Goal: Transaction & Acquisition: Purchase product/service

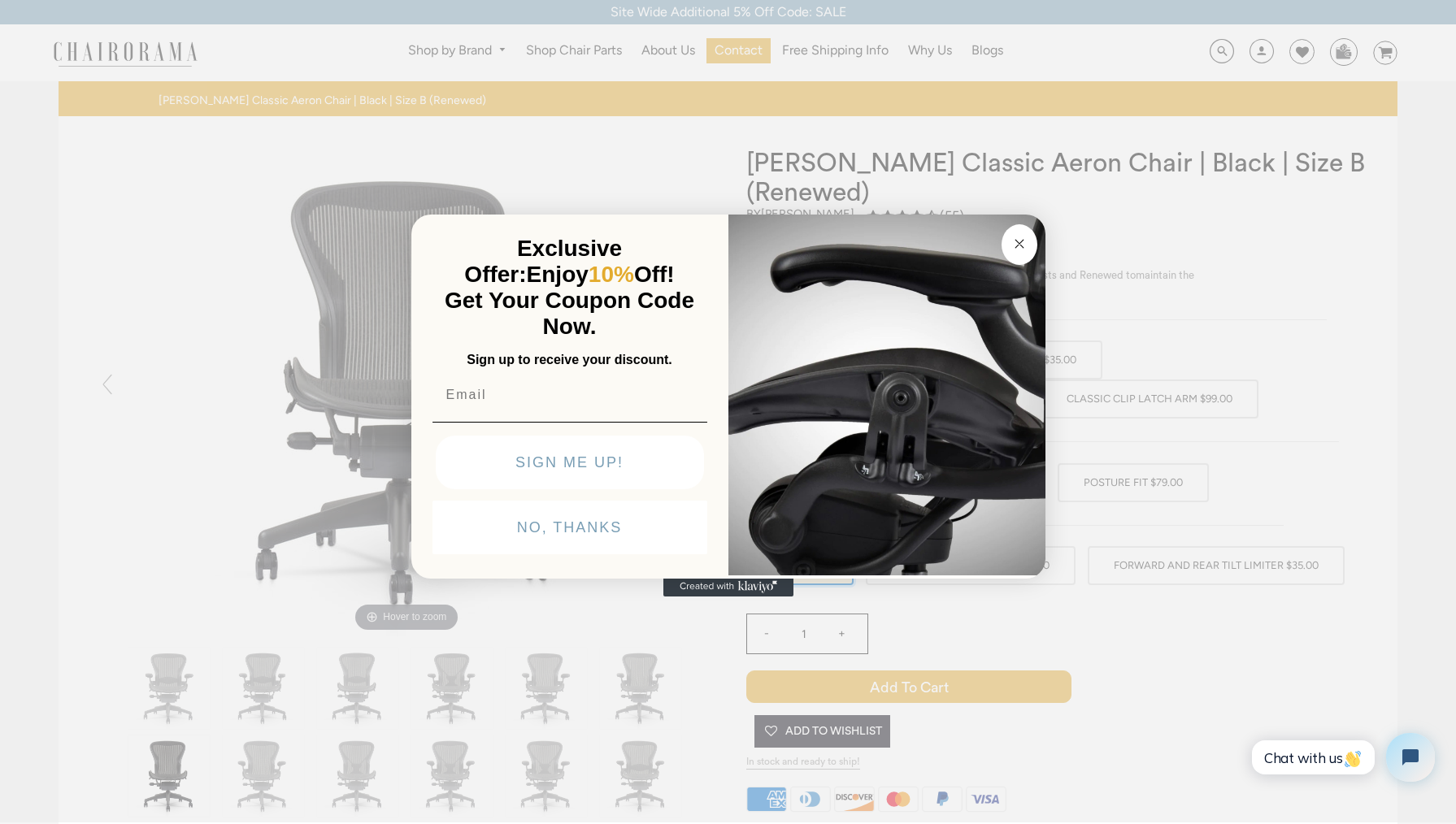
click at [1382, 261] on div "Close dialog Exclusive Offer: Enjoy 10% Off! Get Your Coupon Code Now. Sign up …" at bounding box center [728, 410] width 1456 height 824
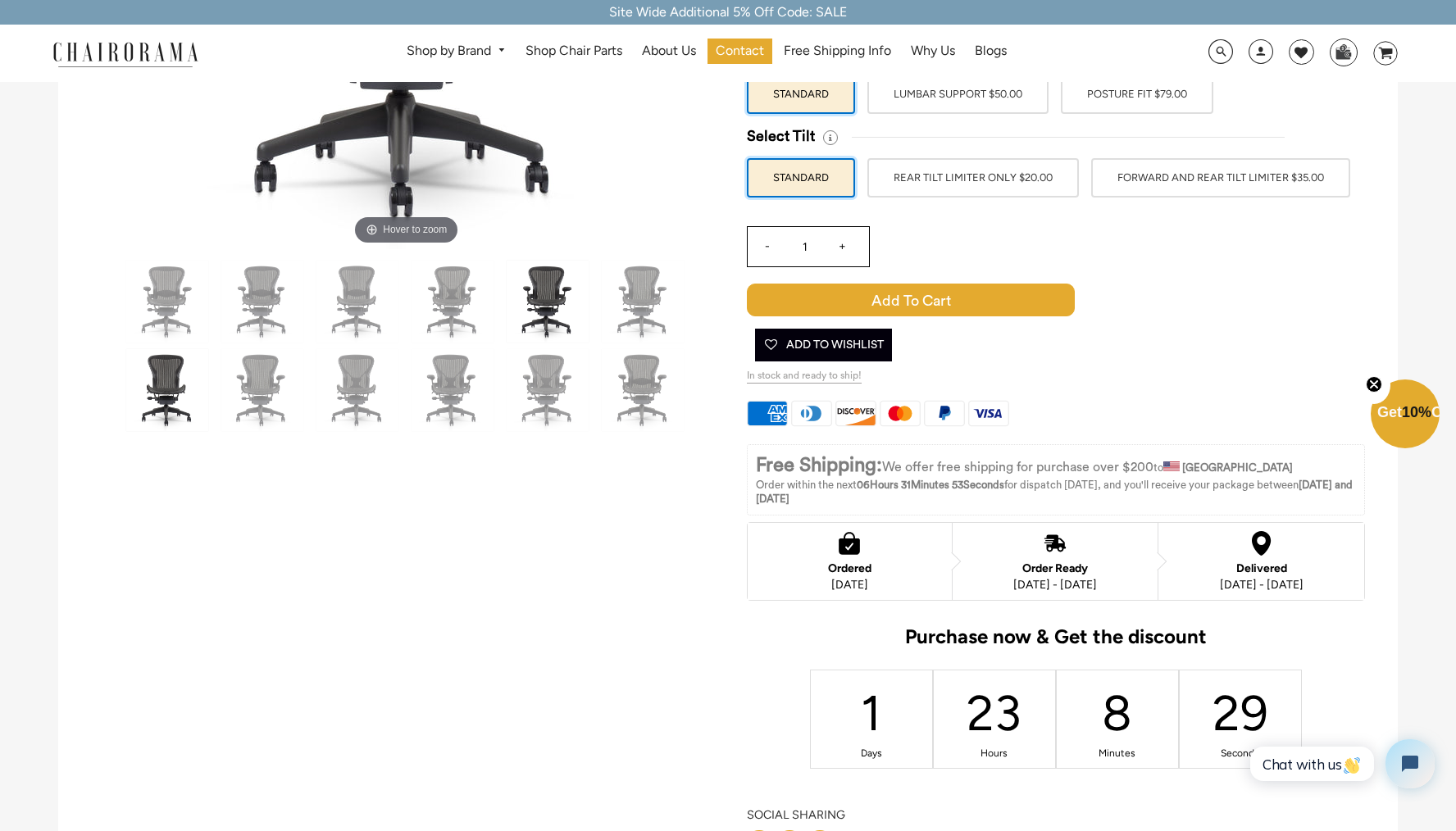
scroll to position [389, 0]
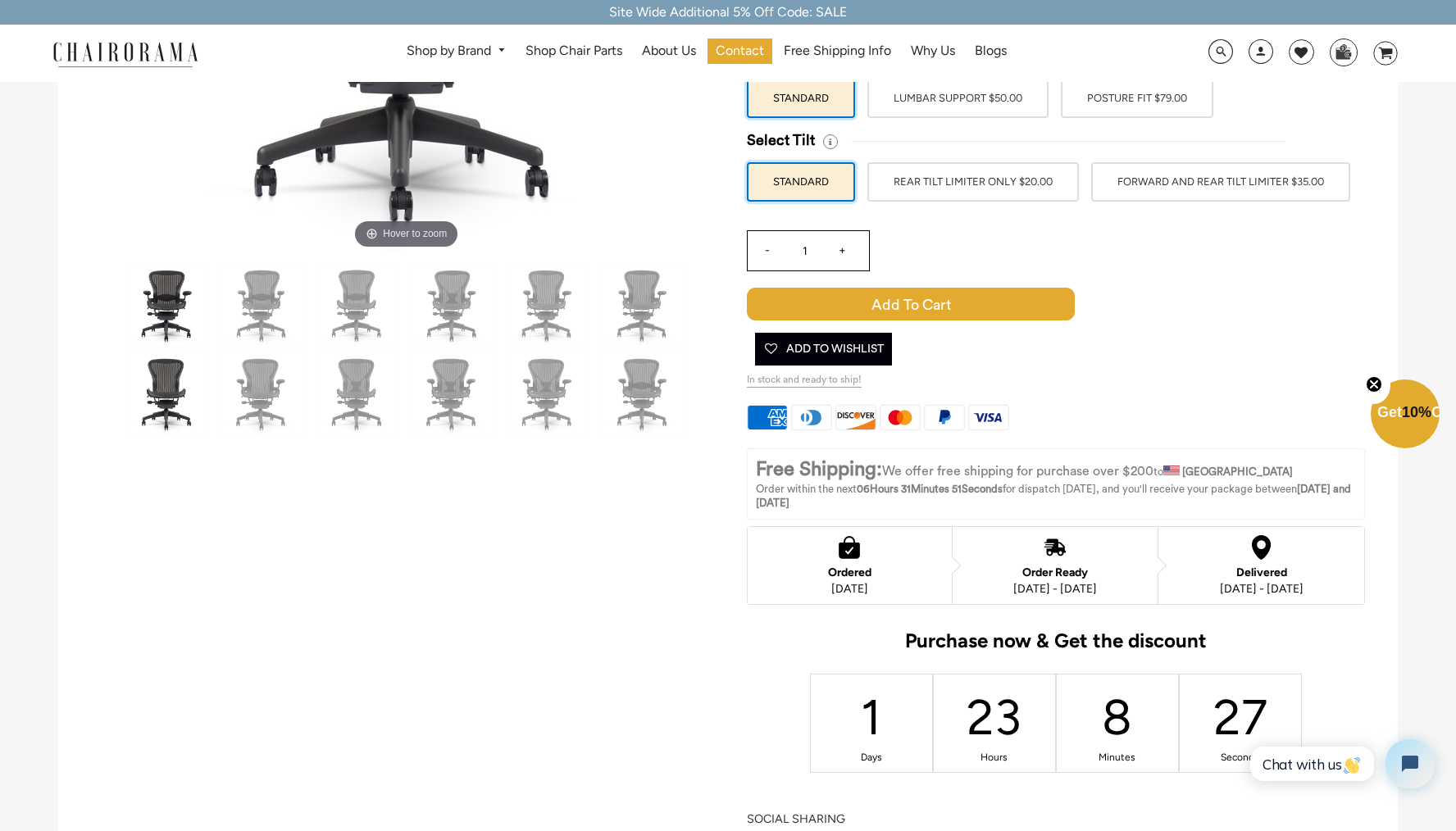
click at [175, 304] on img at bounding box center [166, 305] width 82 height 82
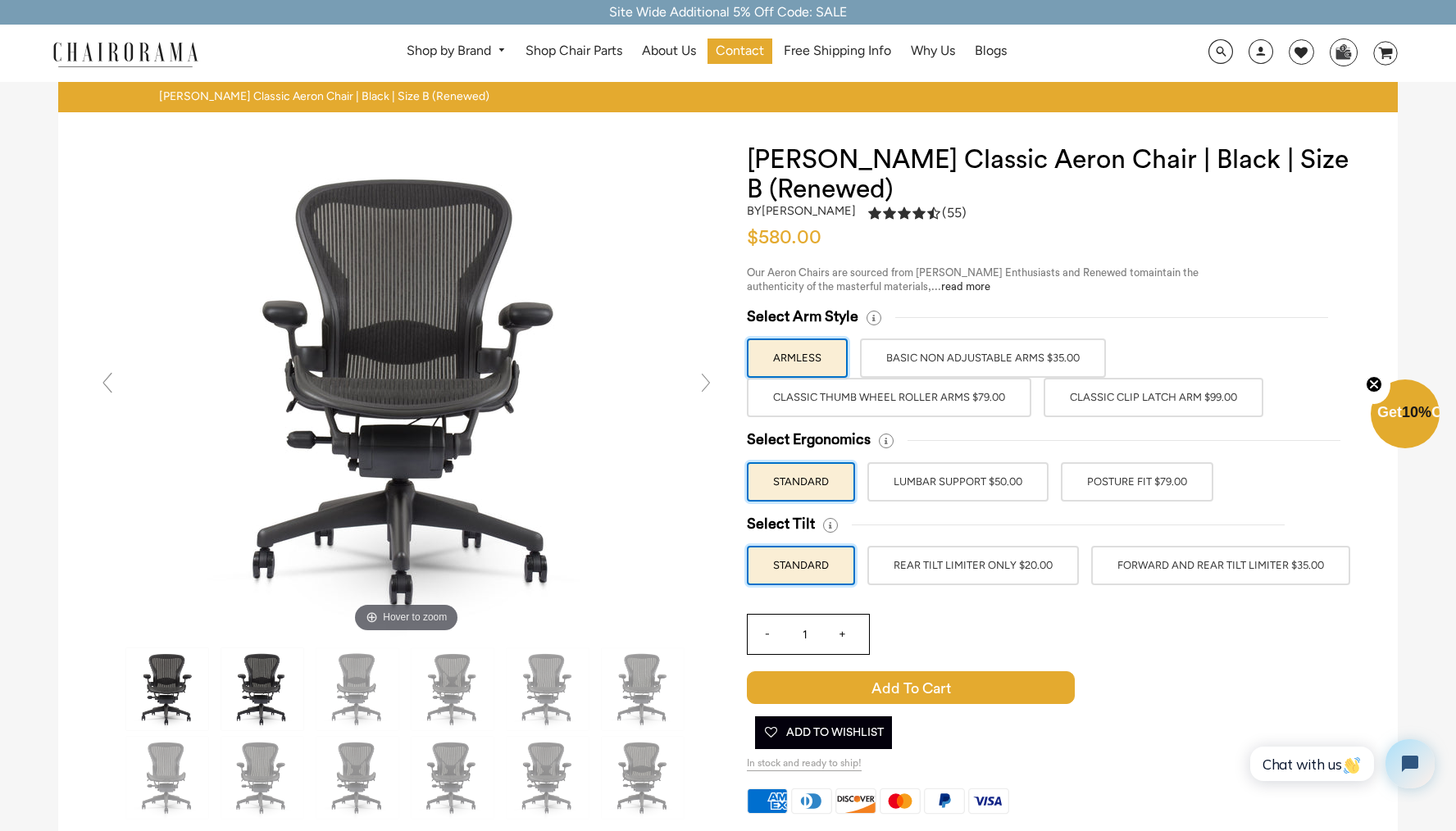
scroll to position [0, 0]
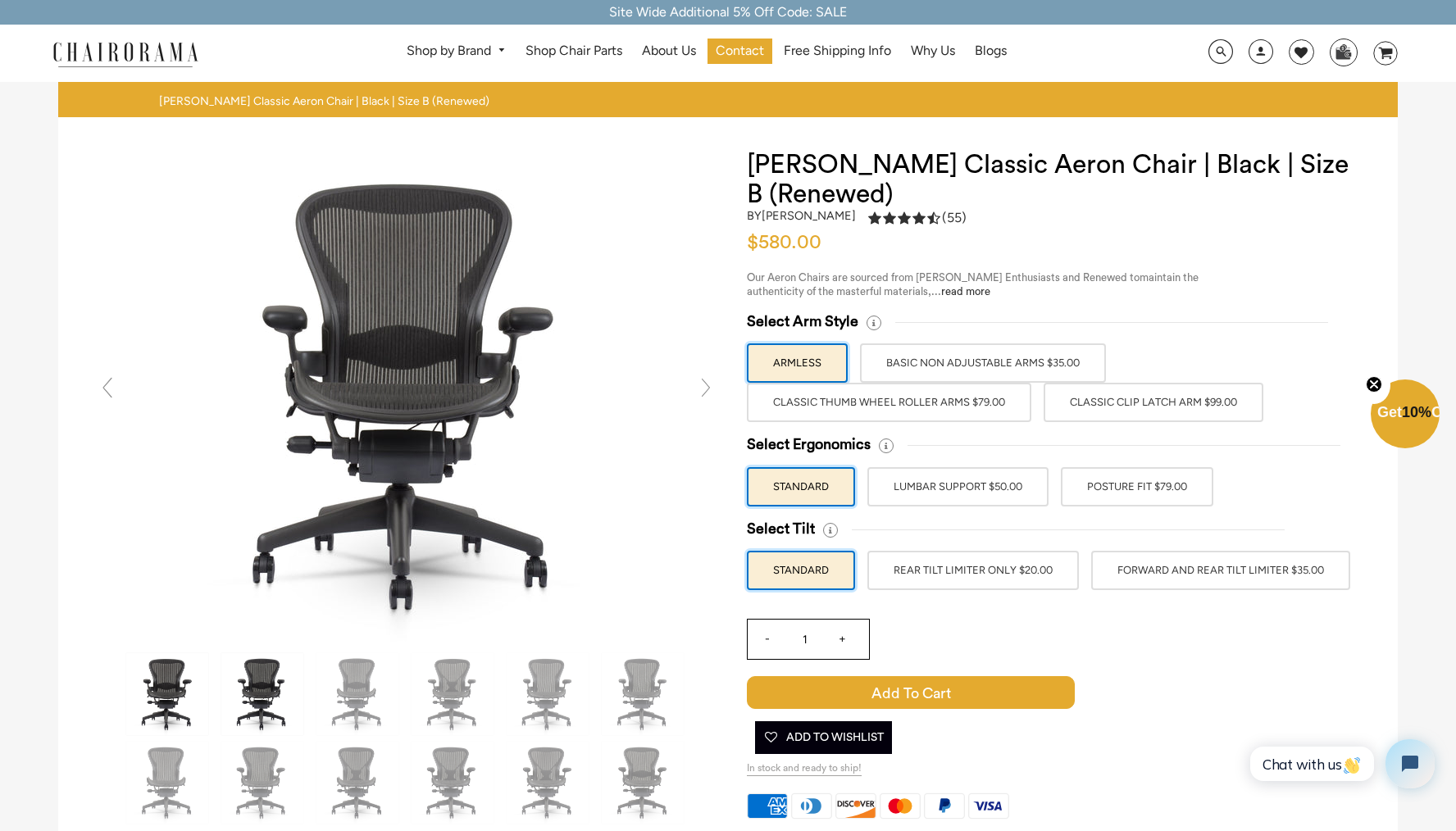
click at [266, 688] on img at bounding box center [262, 694] width 82 height 82
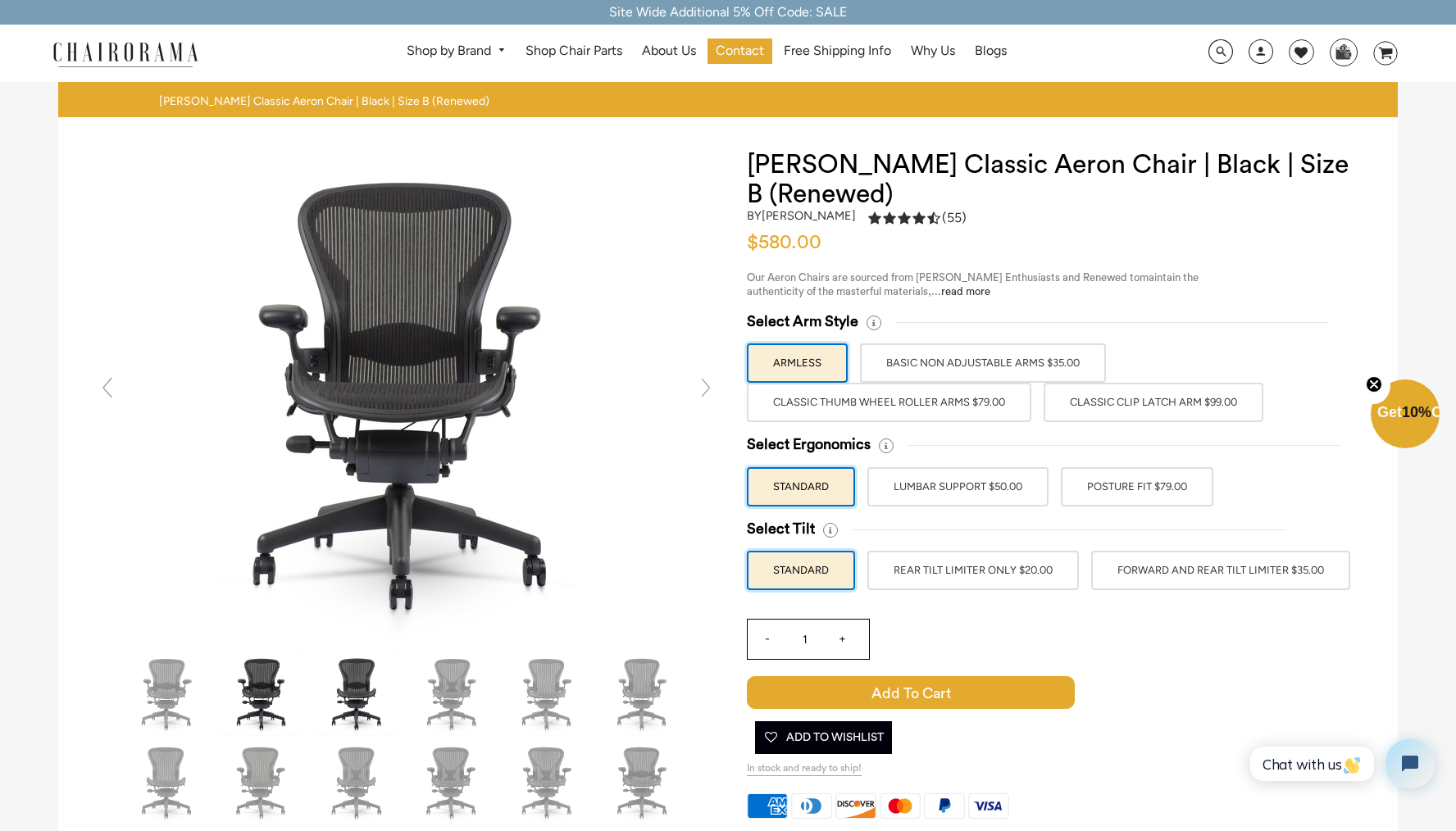
click at [334, 691] on img at bounding box center [357, 694] width 82 height 82
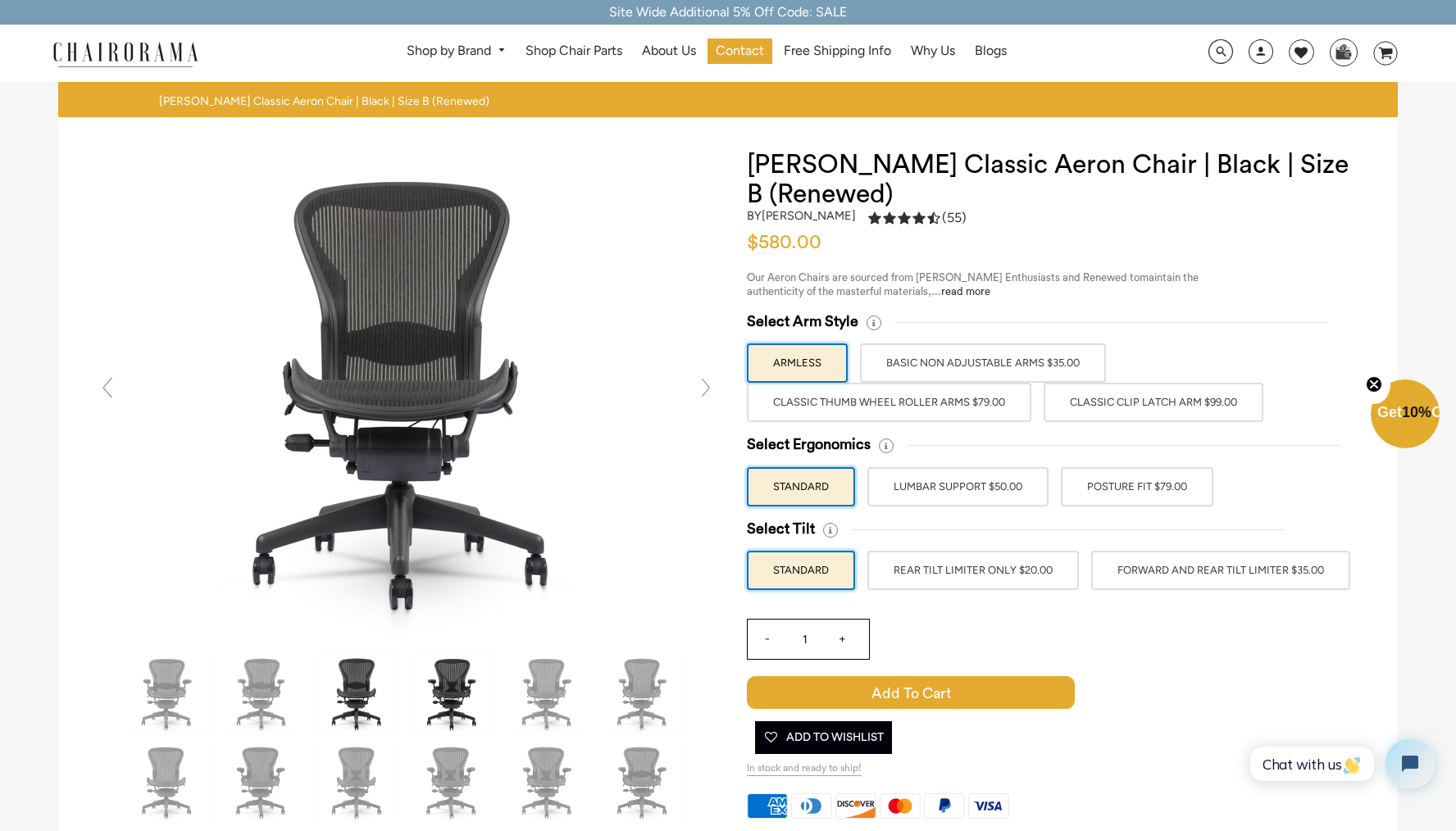
click at [436, 695] on img at bounding box center [452, 694] width 82 height 82
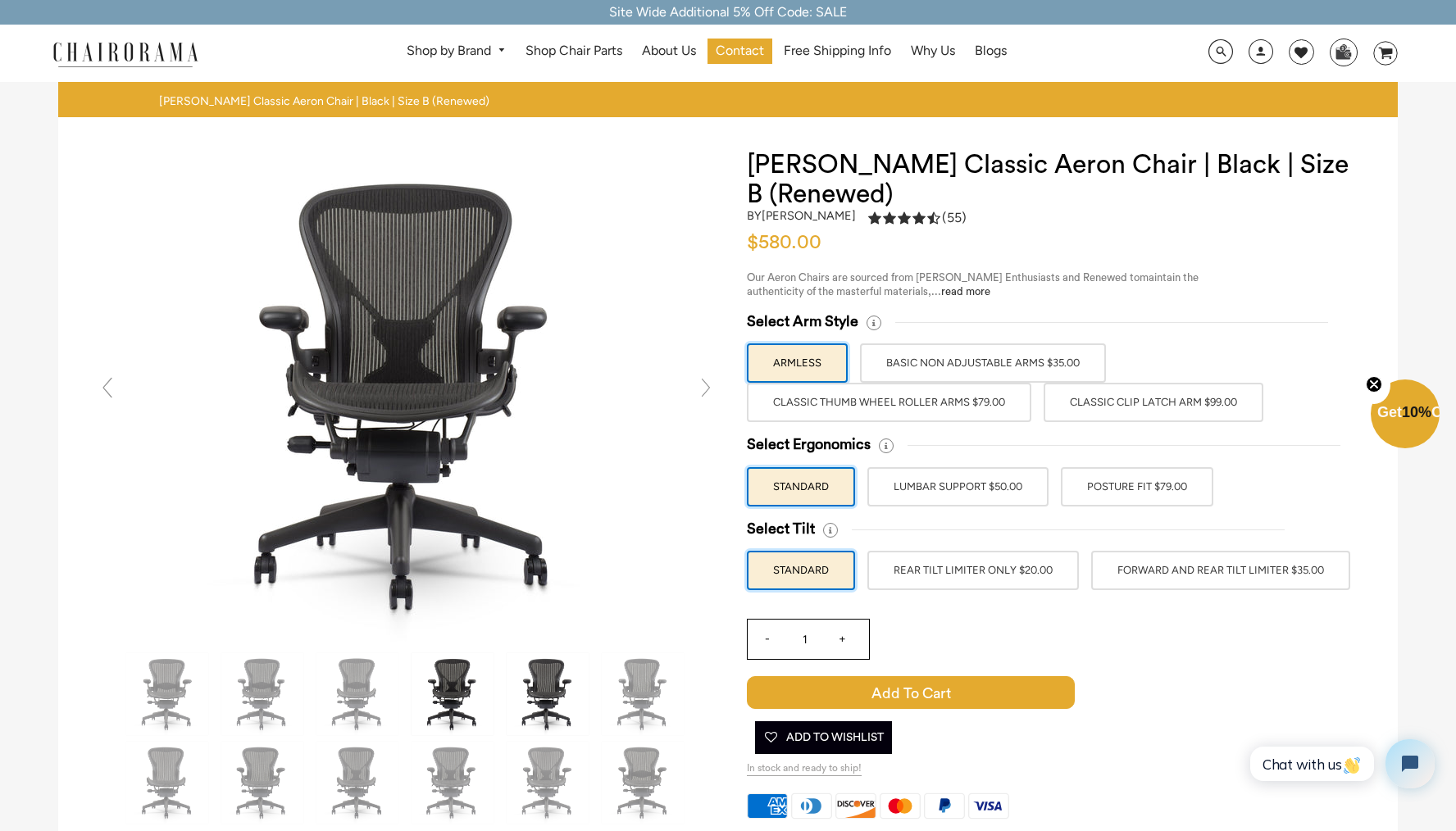
click at [540, 703] on img at bounding box center [547, 694] width 82 height 82
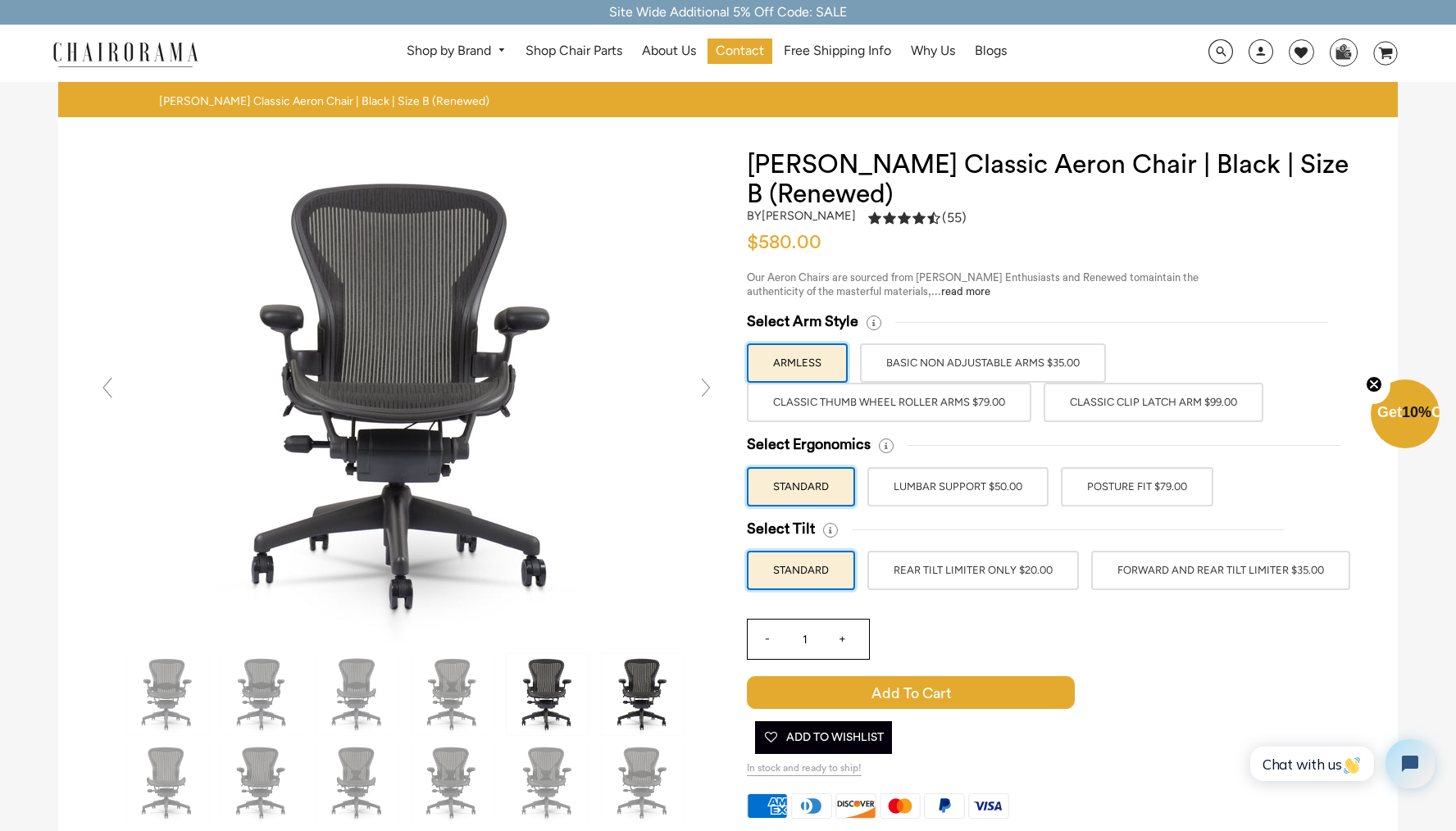
click at [625, 700] on img at bounding box center [642, 694] width 82 height 82
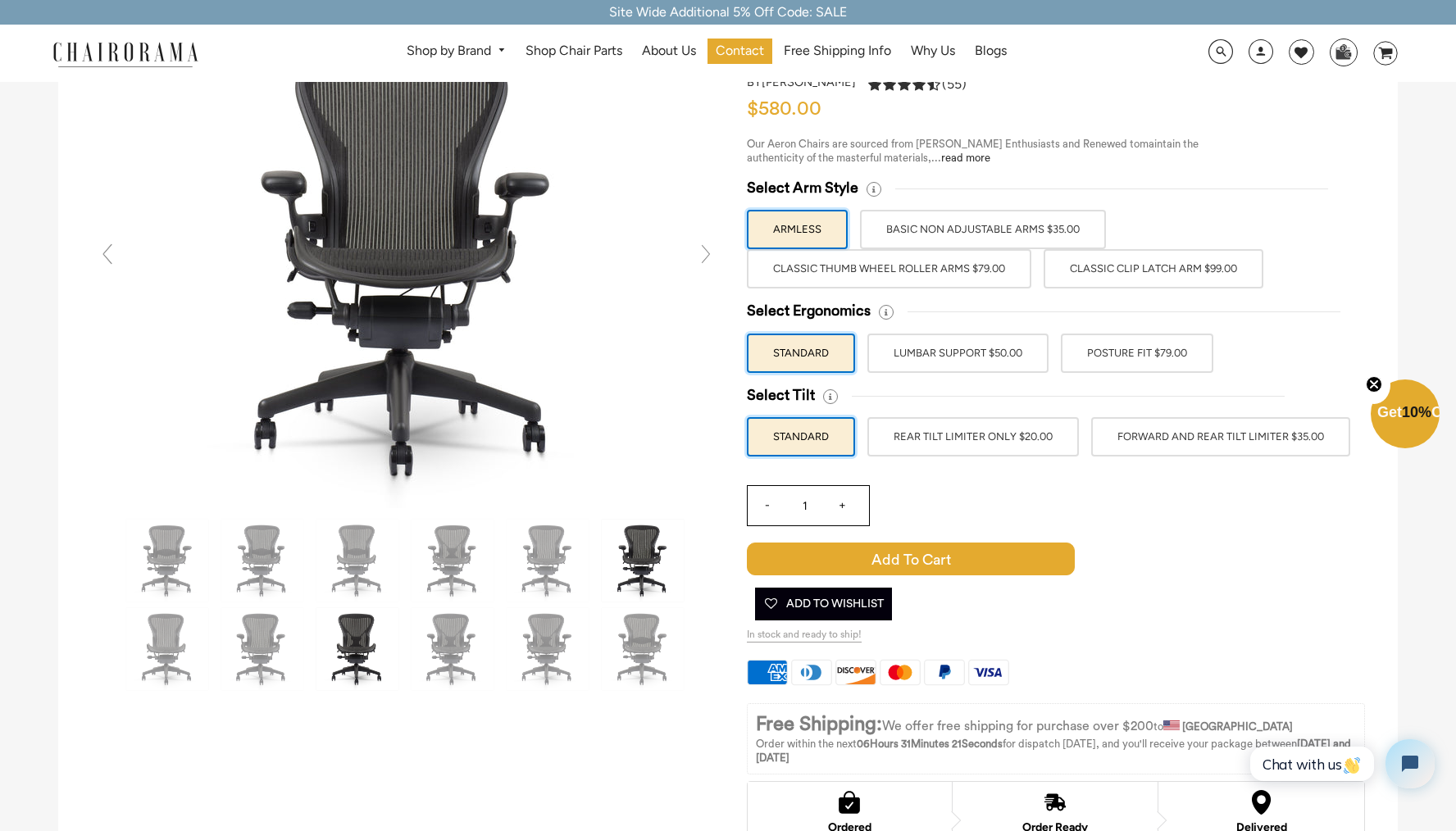
scroll to position [138, 0]
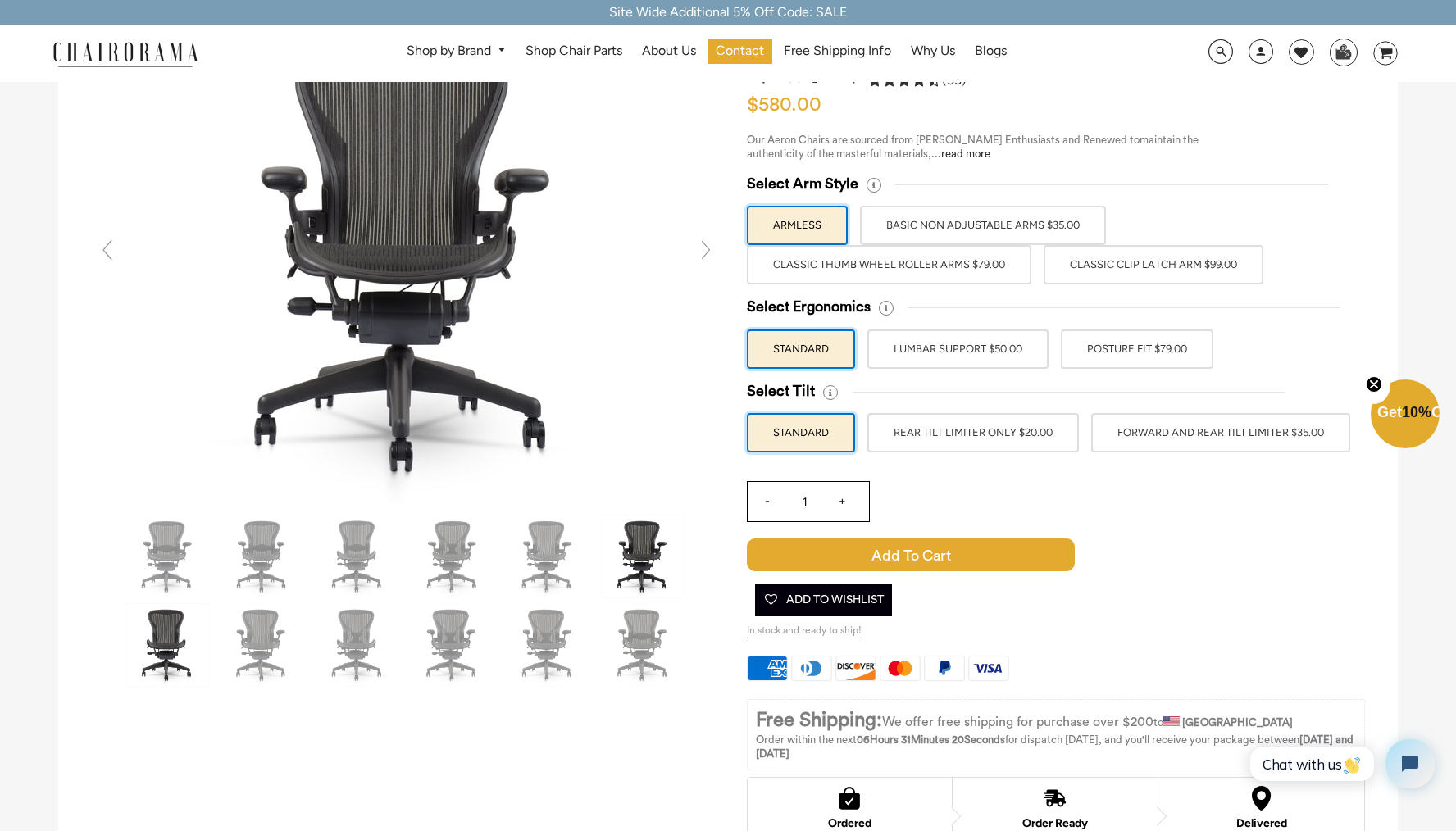
click at [160, 629] on img at bounding box center [166, 645] width 82 height 82
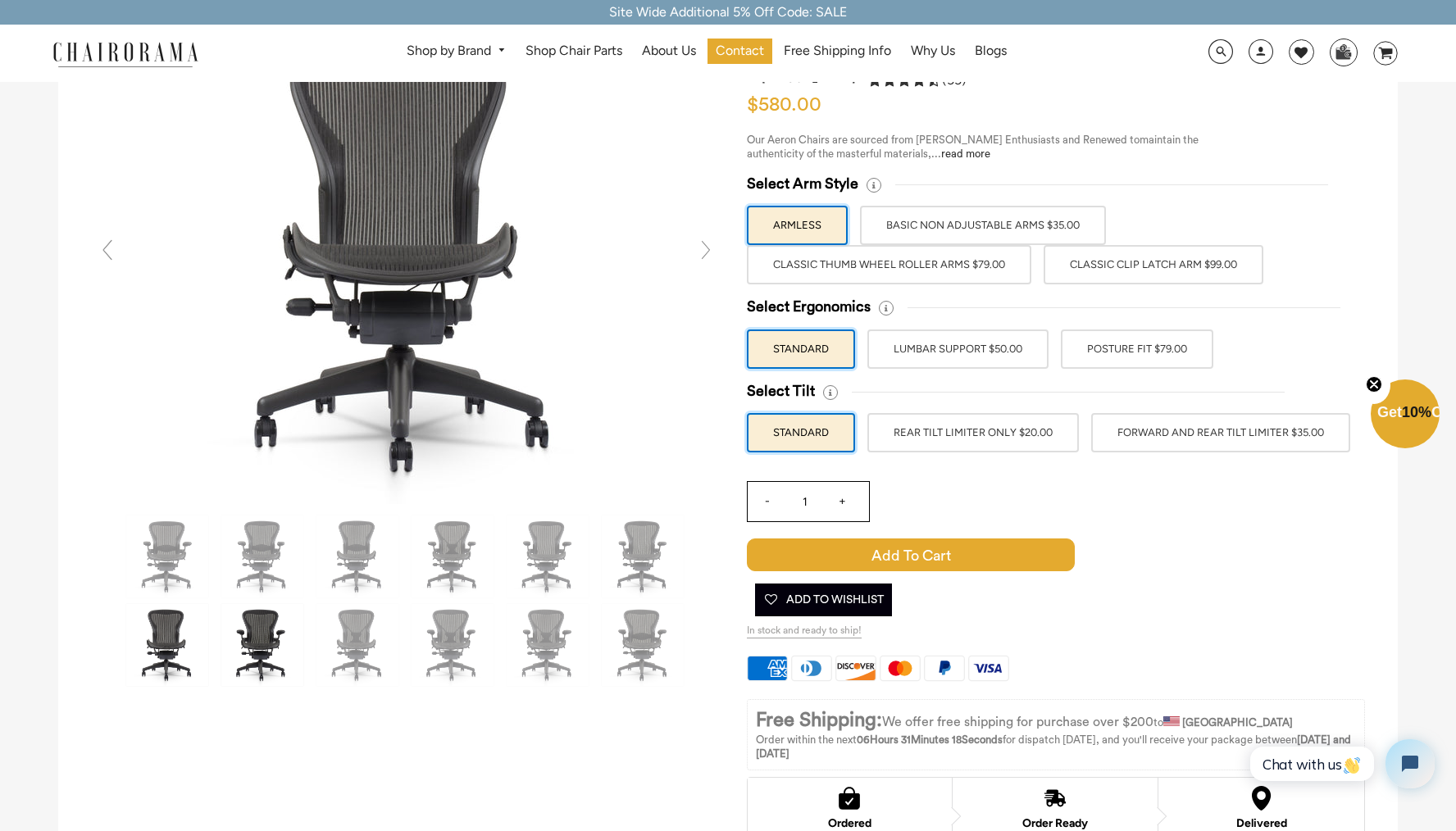
click at [256, 640] on img at bounding box center [262, 645] width 82 height 82
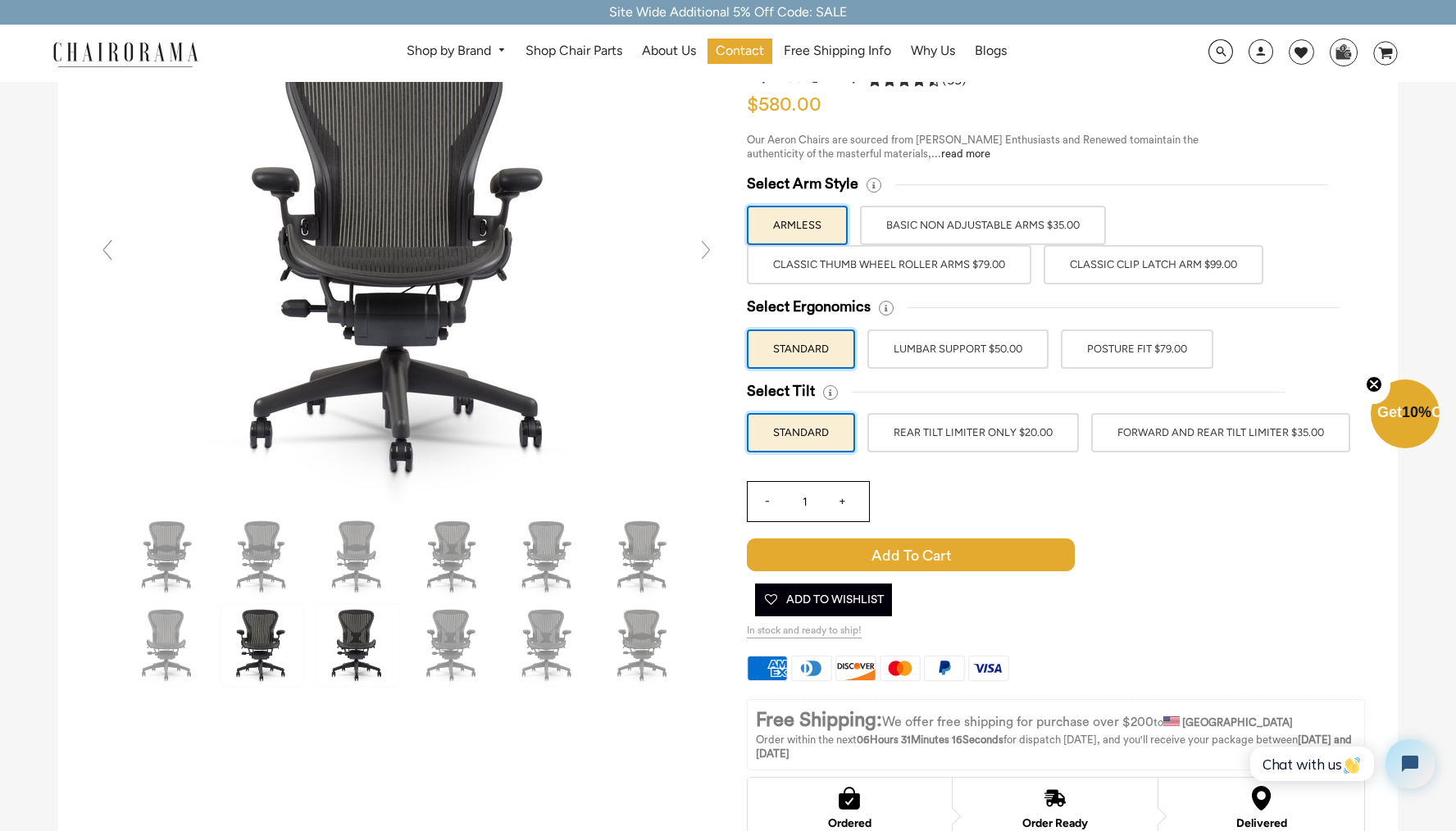
click at [352, 648] on img at bounding box center [357, 645] width 82 height 82
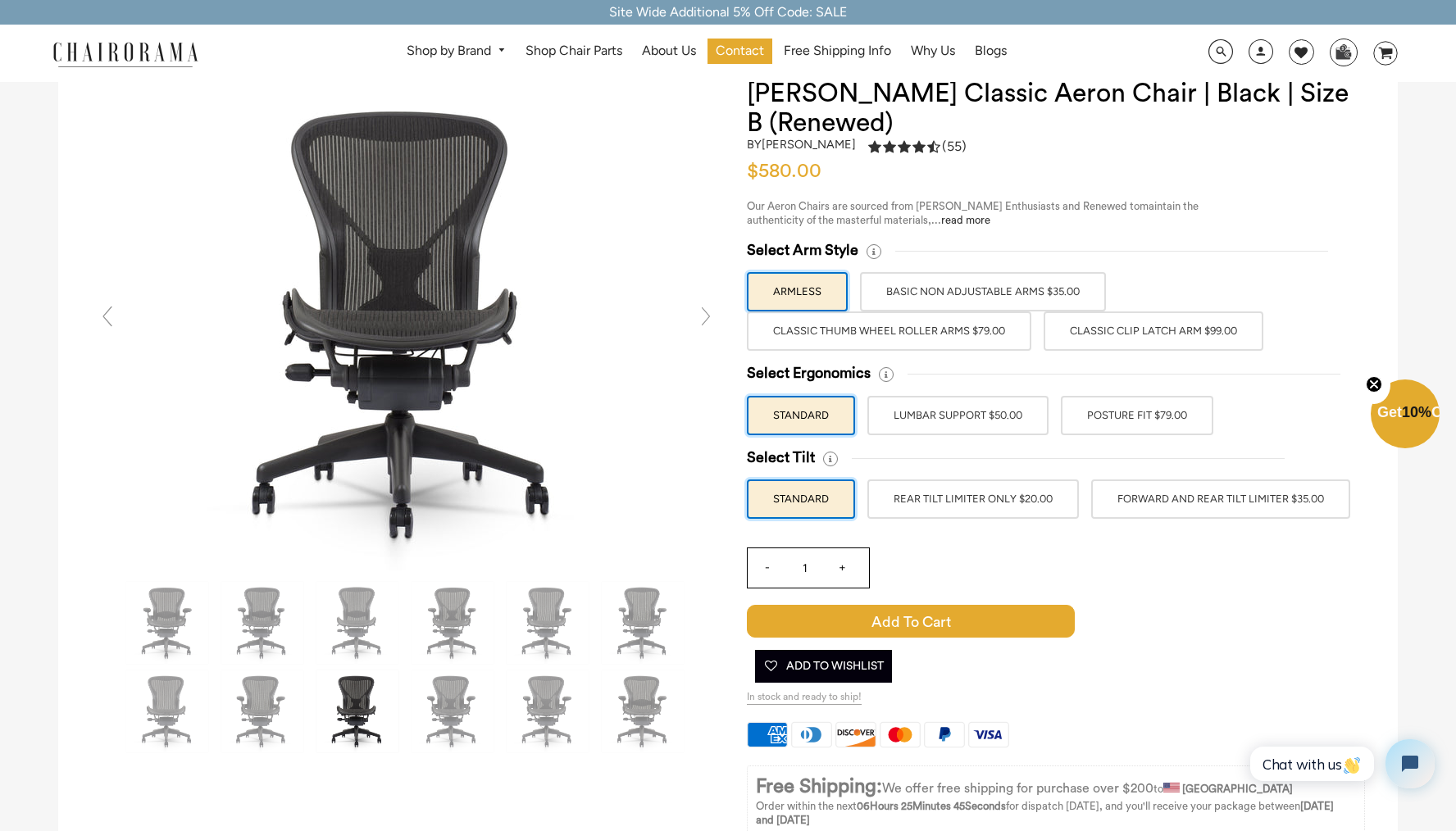
scroll to position [0, 0]
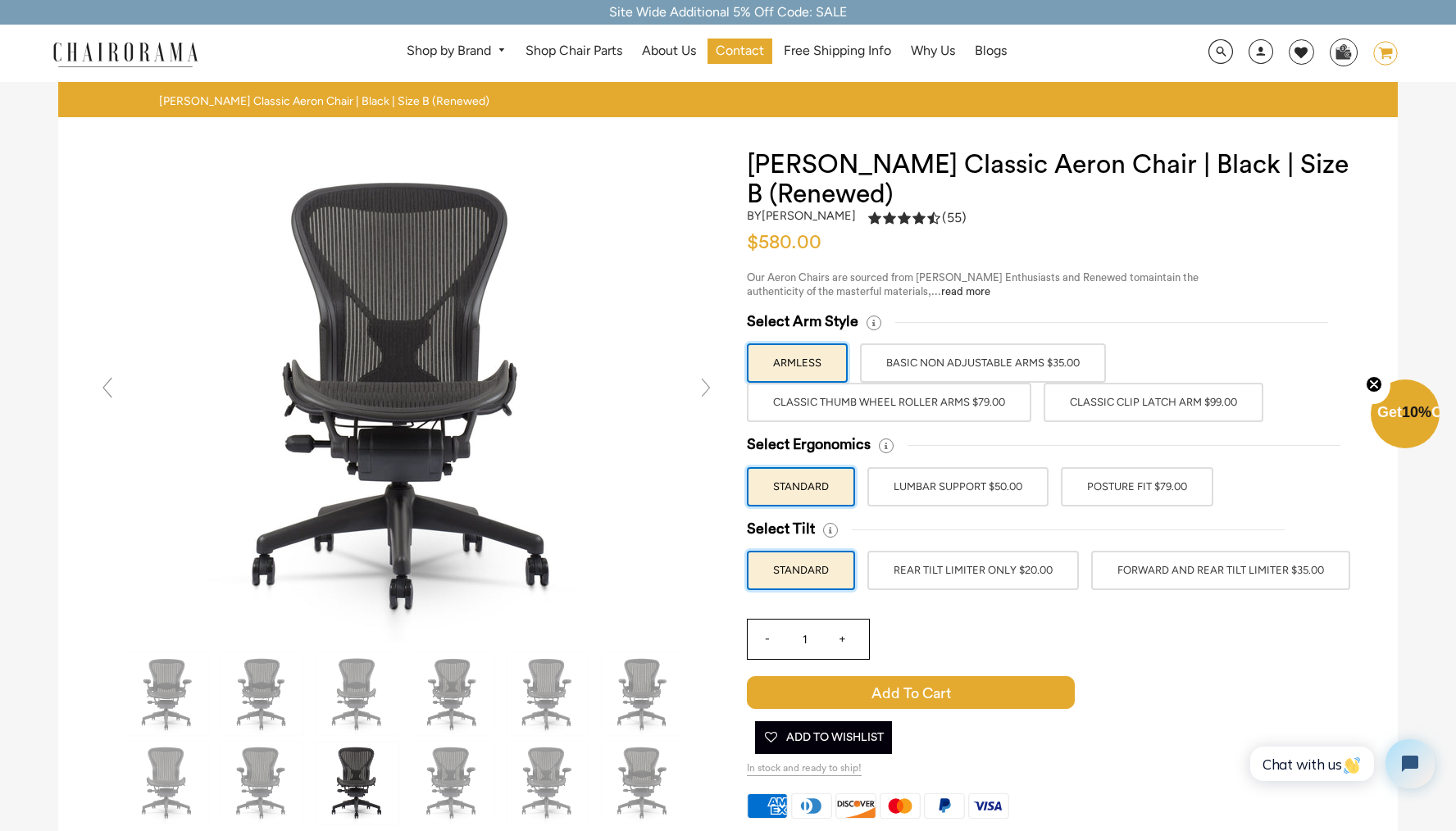
click at [1384, 47] on icon "image/svg+xml Layer 1" at bounding box center [1385, 54] width 25 height 26
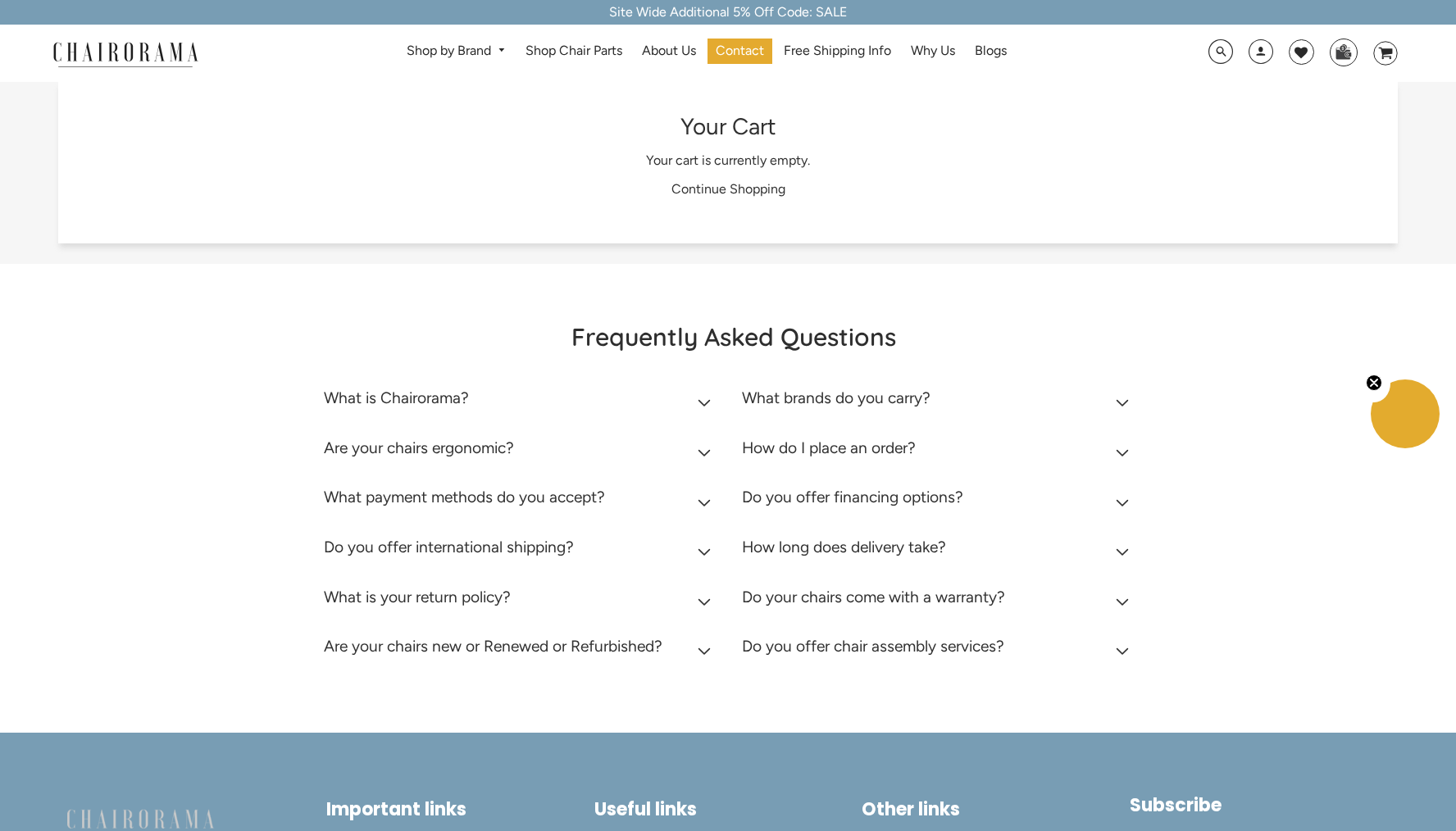
scroll to position [6, 0]
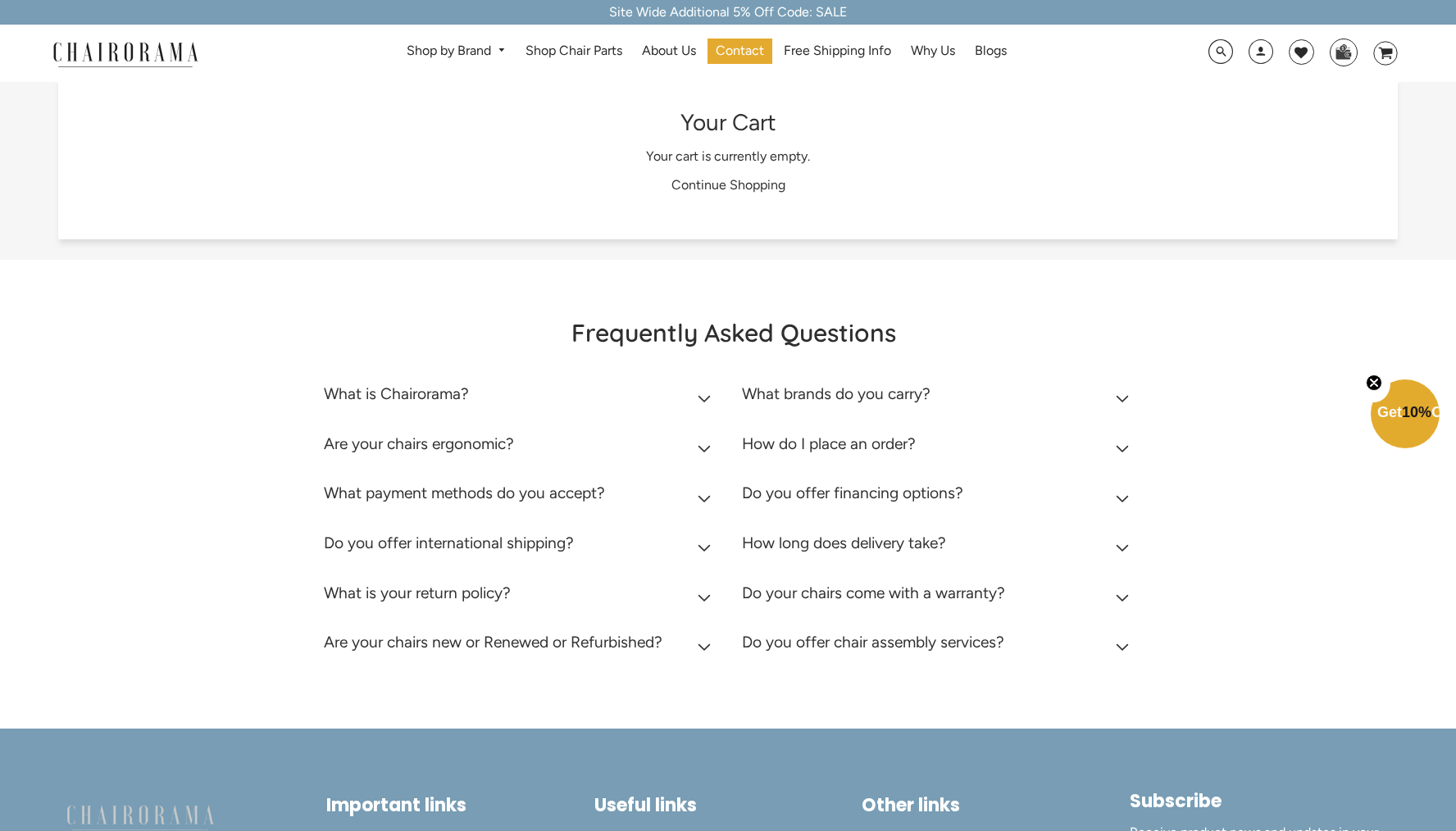
click at [692, 597] on summary "What is your return policy?" at bounding box center [521, 597] width 393 height 50
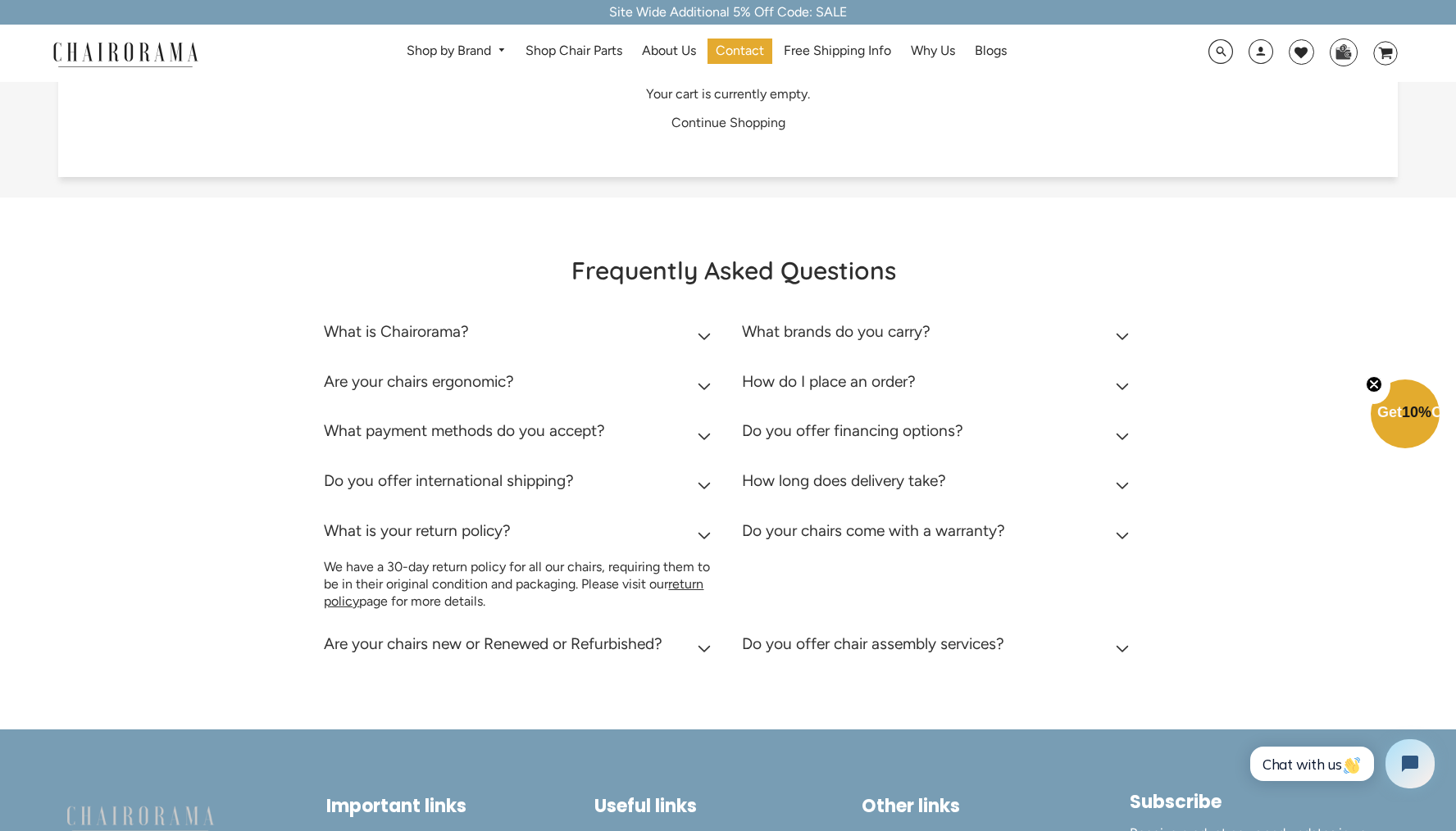
scroll to position [75, 0]
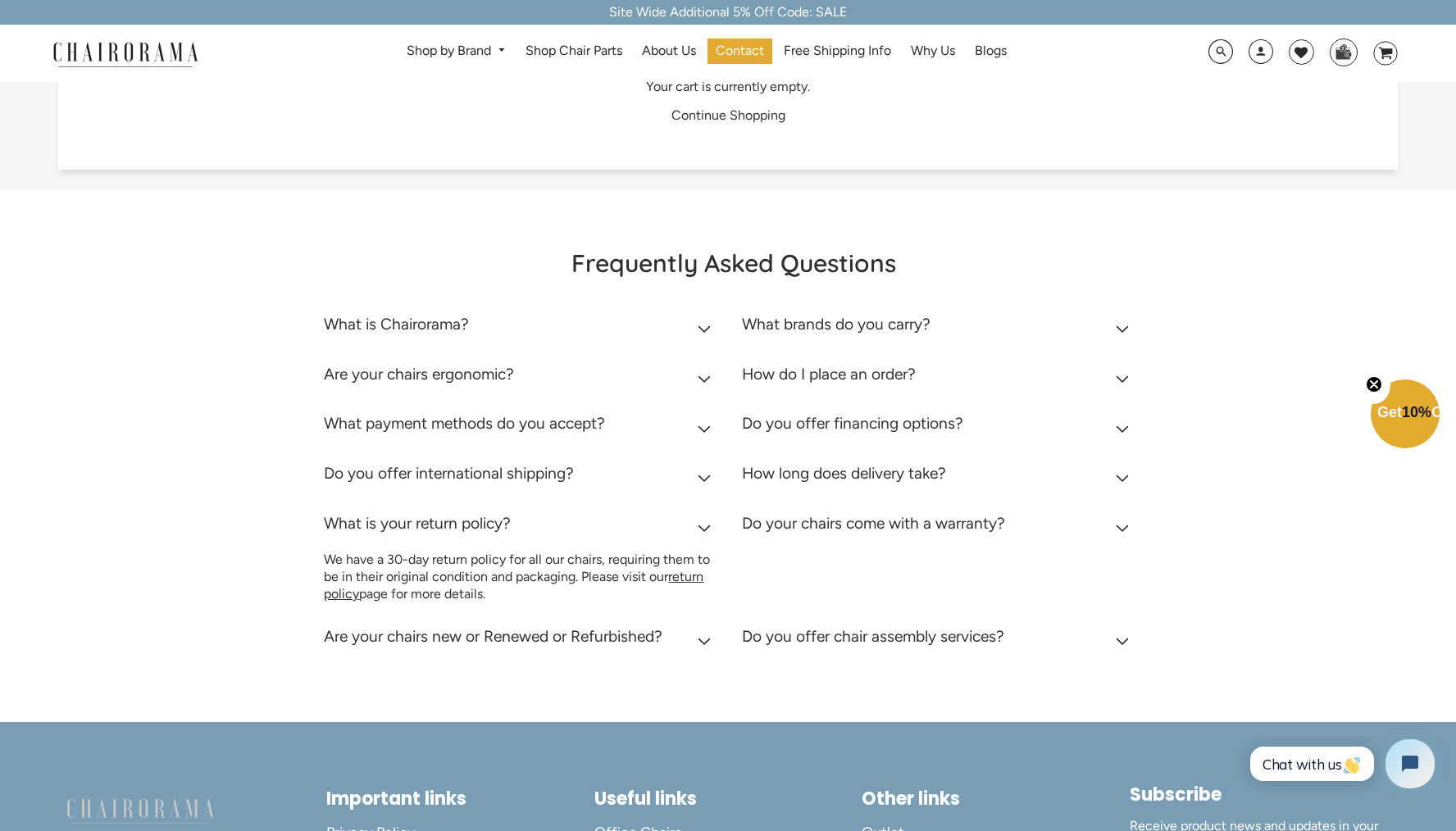
click at [698, 635] on summary "Are your chairs new or Renewed or Refurbished?" at bounding box center [521, 640] width 393 height 50
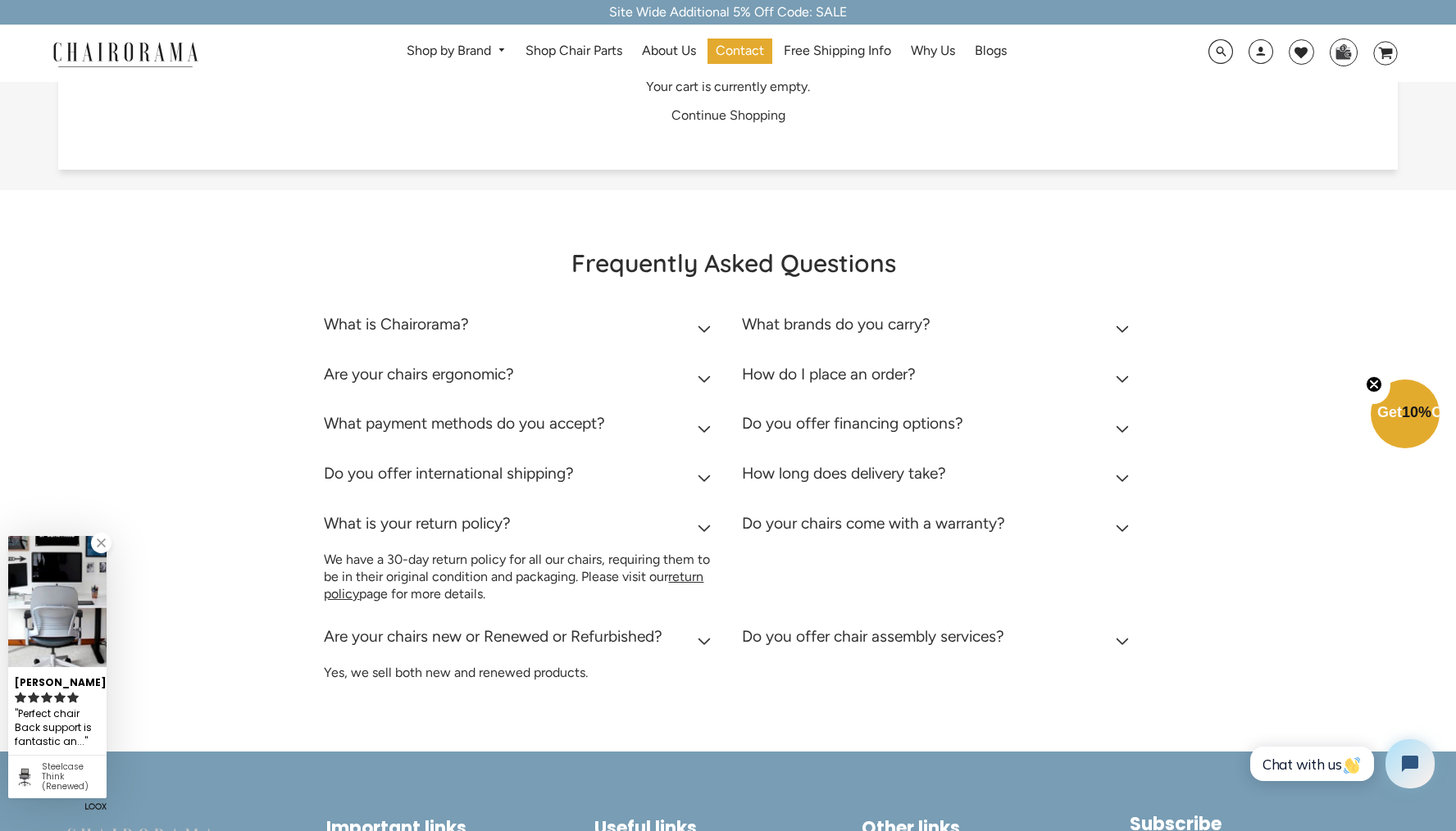
click at [1123, 641] on icon at bounding box center [1122, 642] width 12 height 7
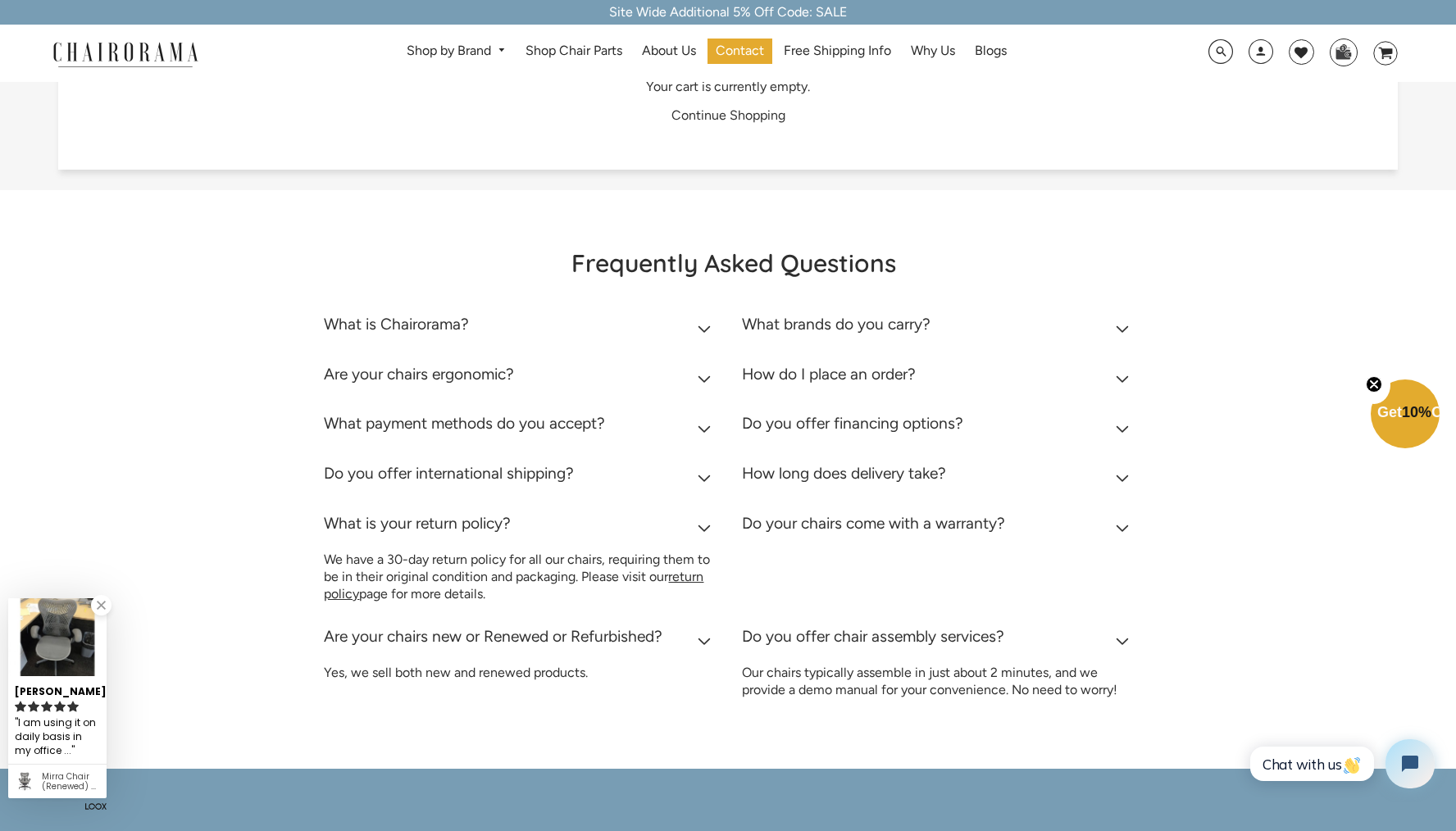
click at [1116, 475] on icon at bounding box center [1122, 479] width 14 height 9
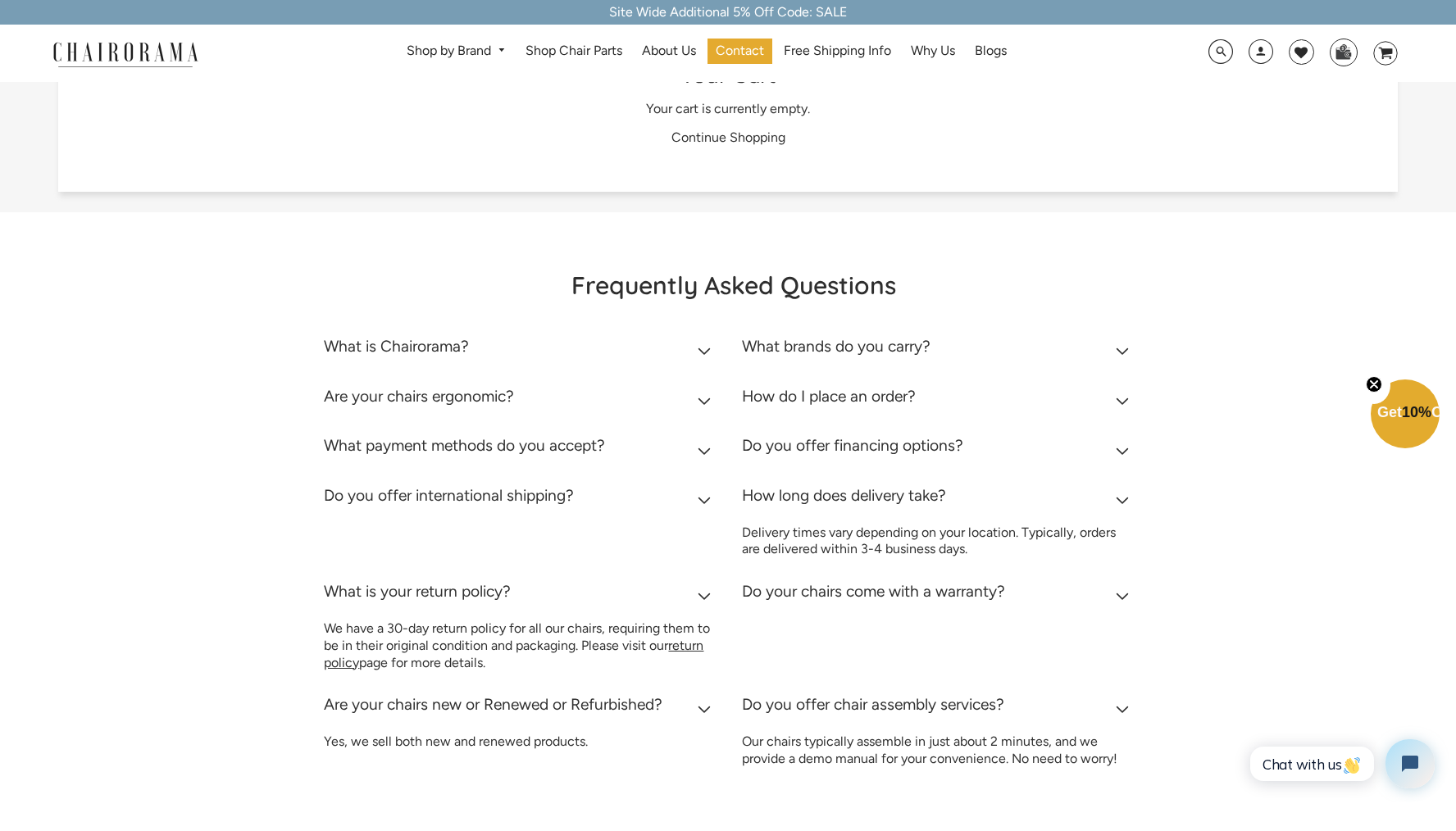
click at [1118, 441] on summary "Do you offer financing options?" at bounding box center [938, 450] width 393 height 50
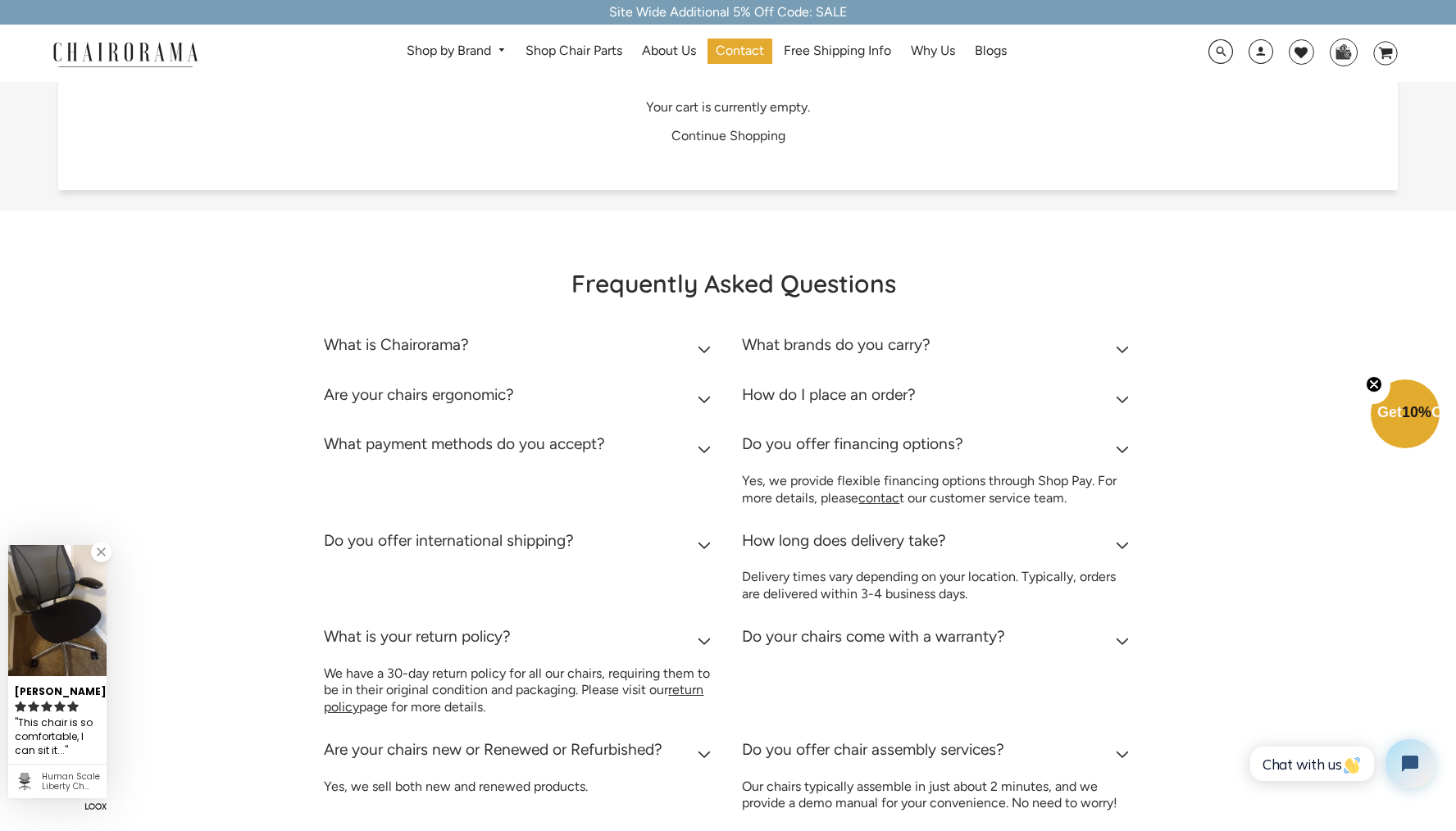
scroll to position [58, 0]
click at [1116, 393] on icon at bounding box center [1122, 397] width 14 height 9
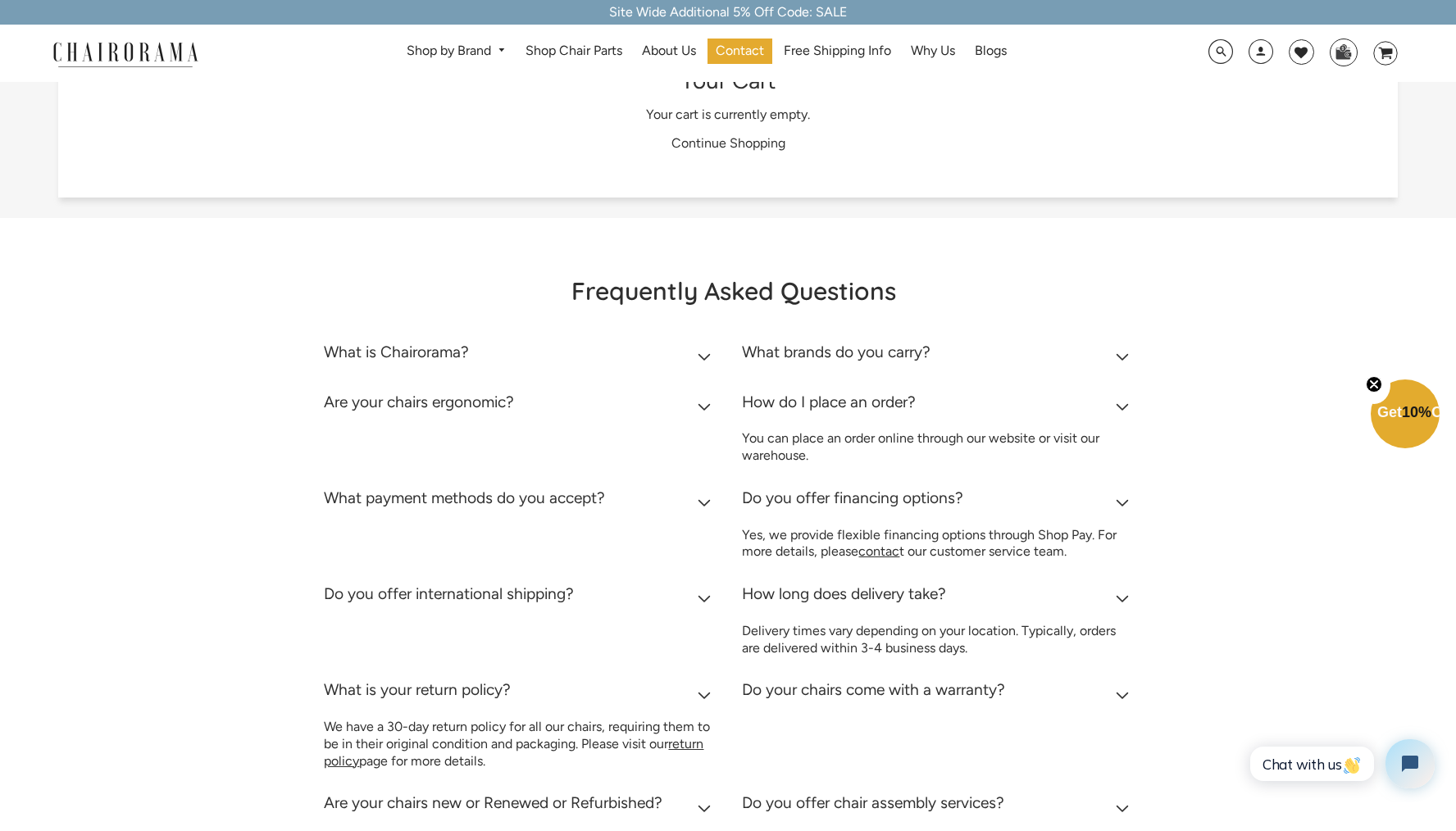
scroll to position [49, 0]
click at [1118, 354] on icon at bounding box center [1122, 356] width 12 height 7
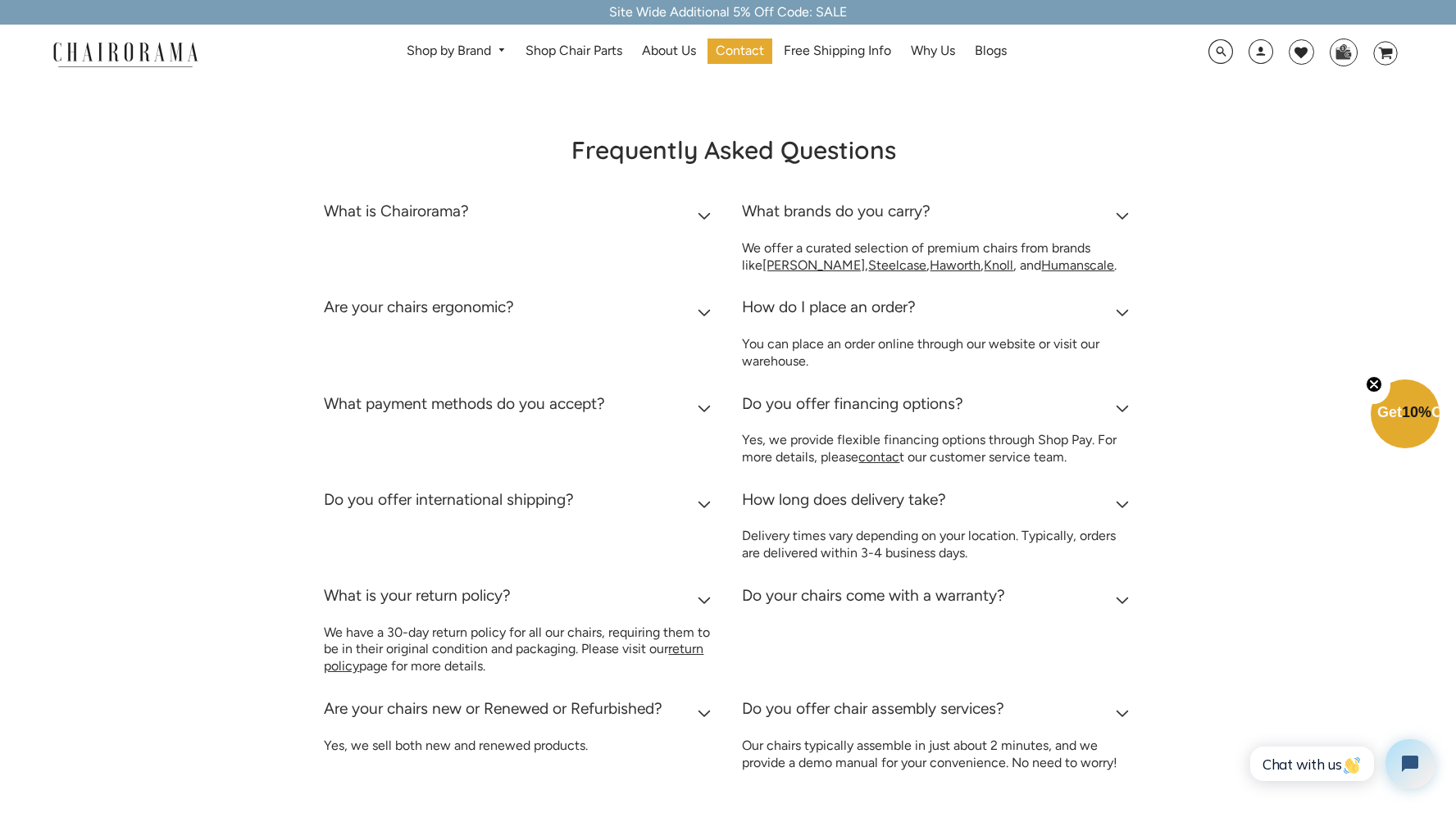
scroll to position [0, 0]
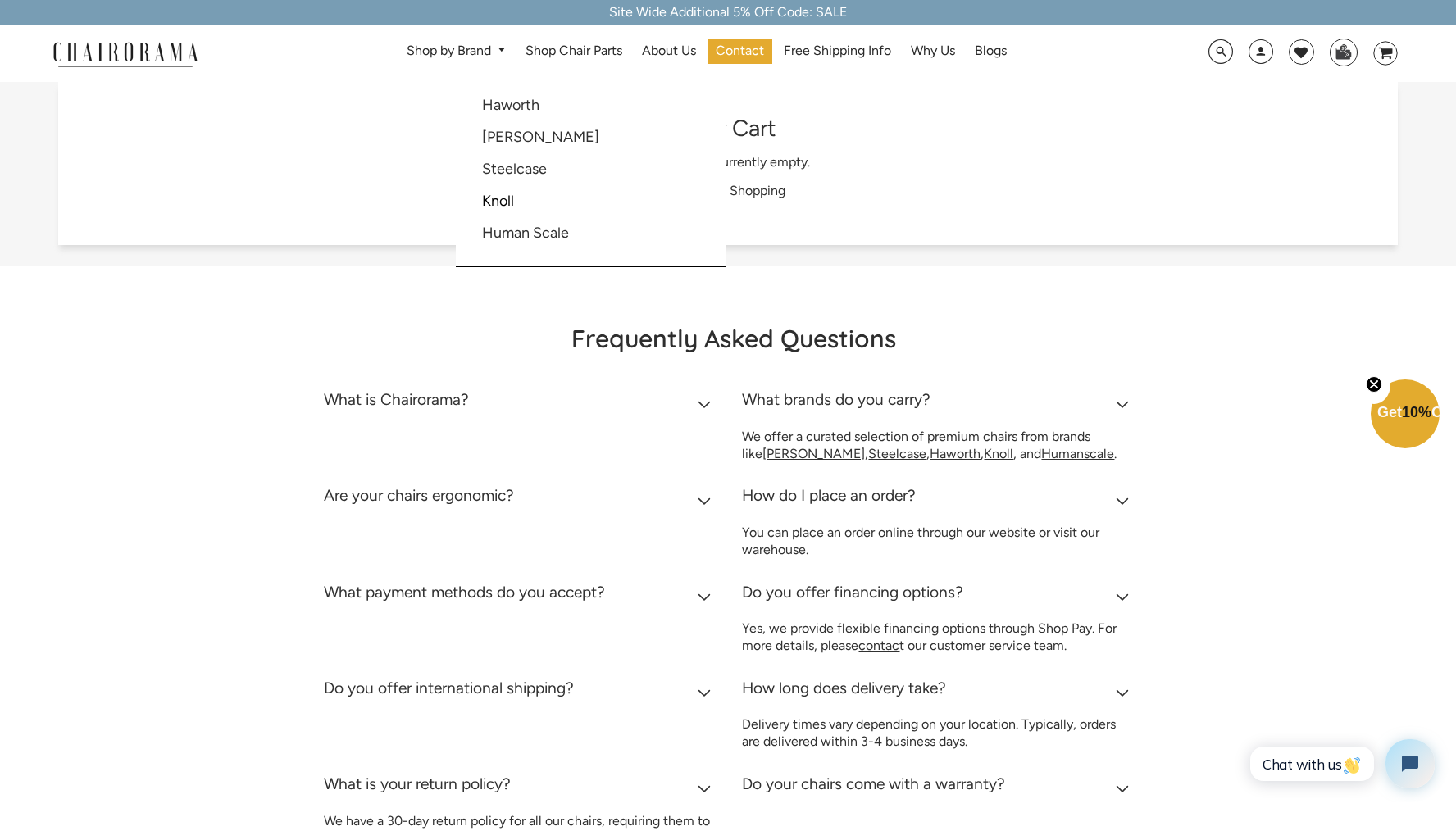
click at [466, 49] on link "Shop by Brand" at bounding box center [456, 51] width 116 height 25
click at [517, 139] on link "[PERSON_NAME]" at bounding box center [541, 136] width 117 height 18
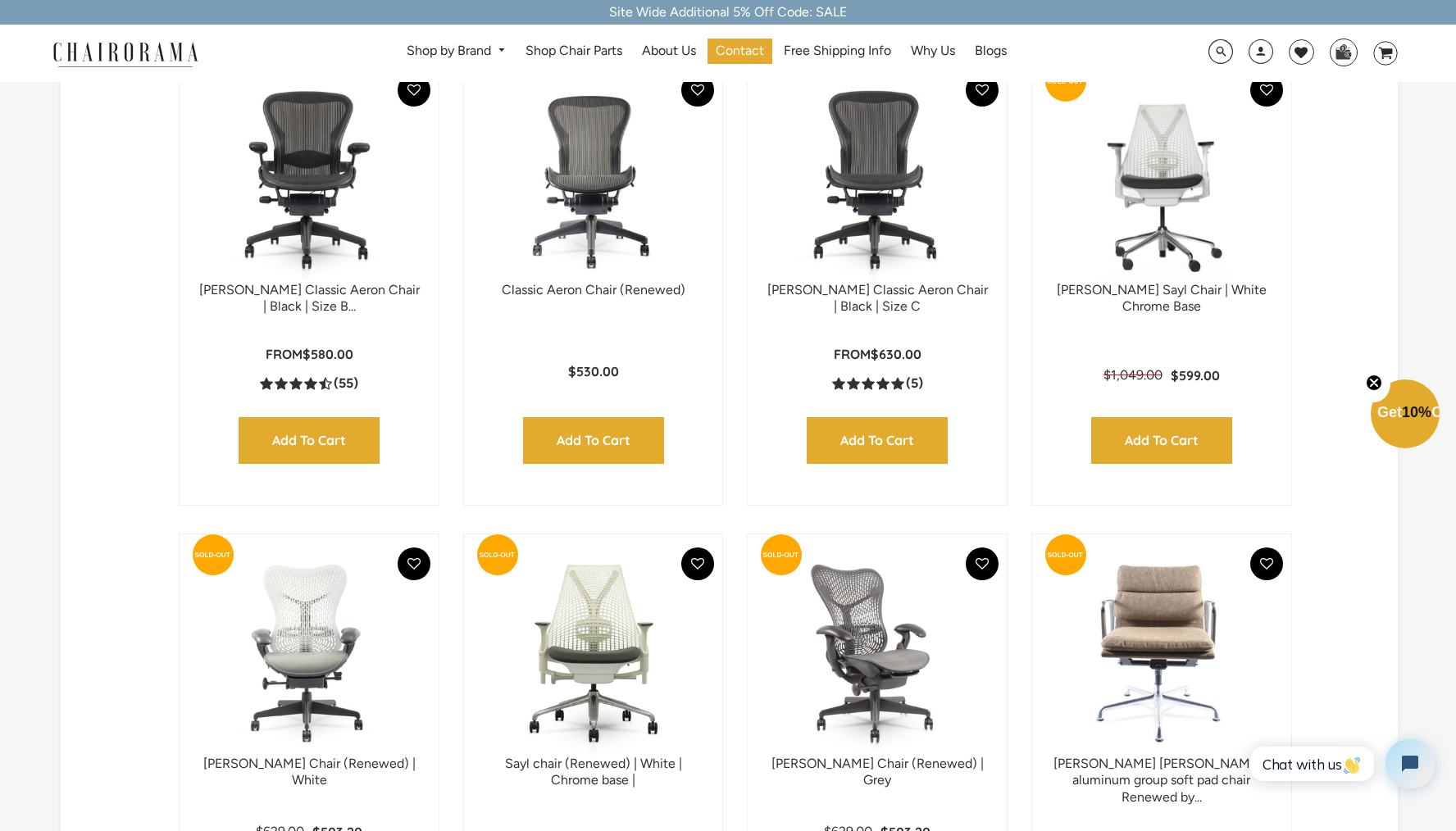
scroll to position [1034, 0]
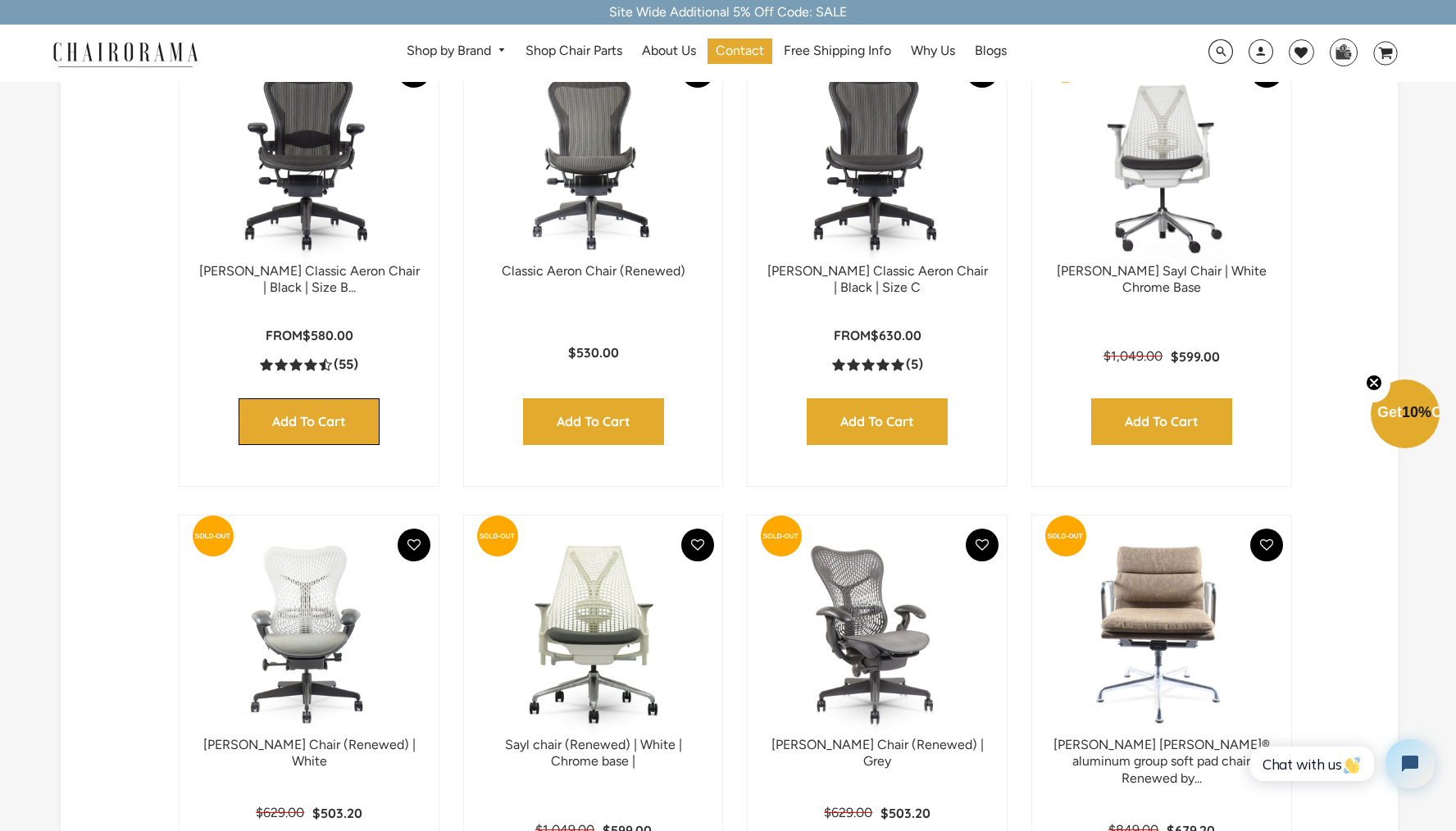
click at [359, 422] on input "Add to Cart" at bounding box center [309, 422] width 141 height 47
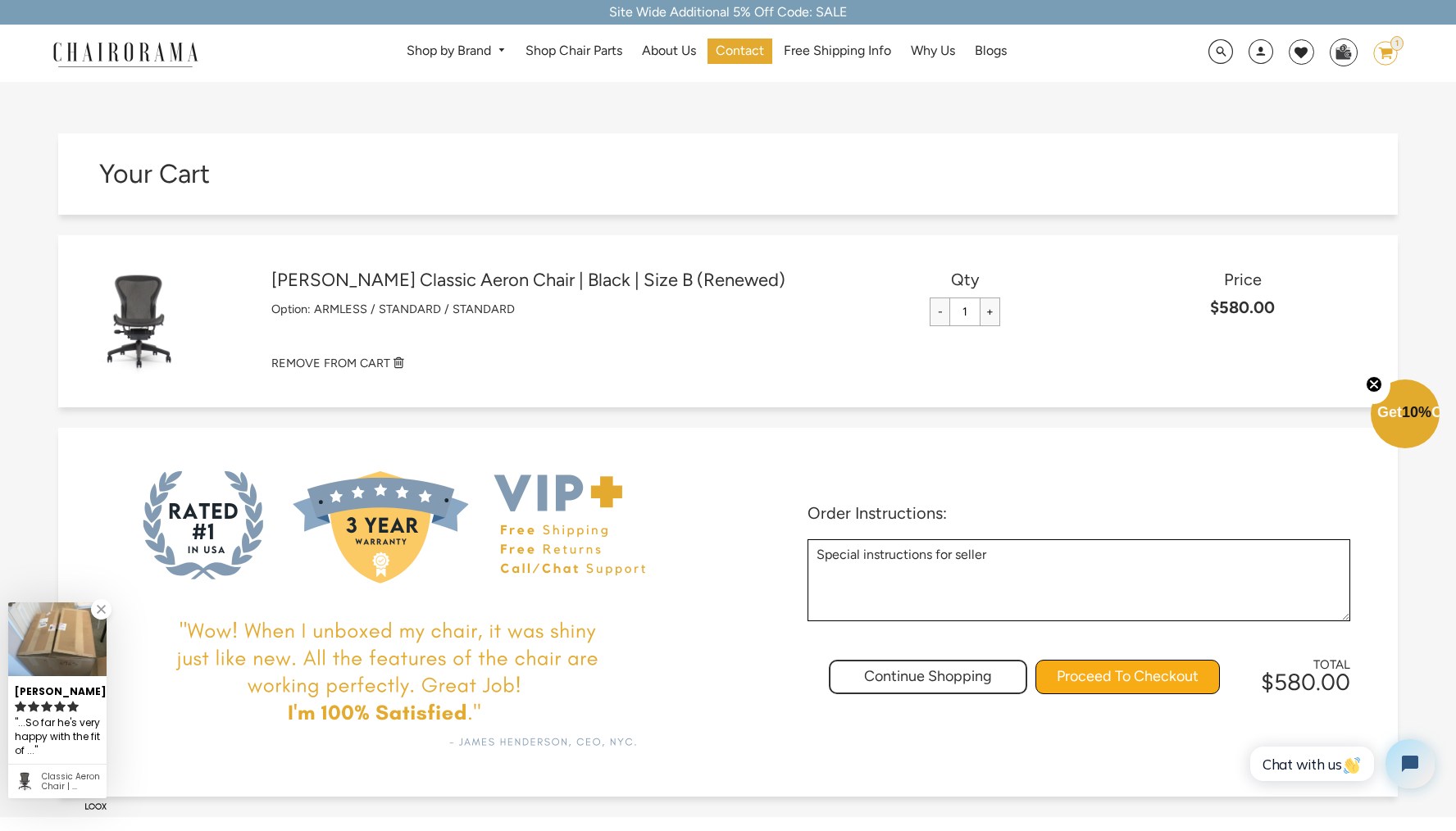
click at [1091, 669] on input "Proceed To Checkout" at bounding box center [1128, 677] width 184 height 34
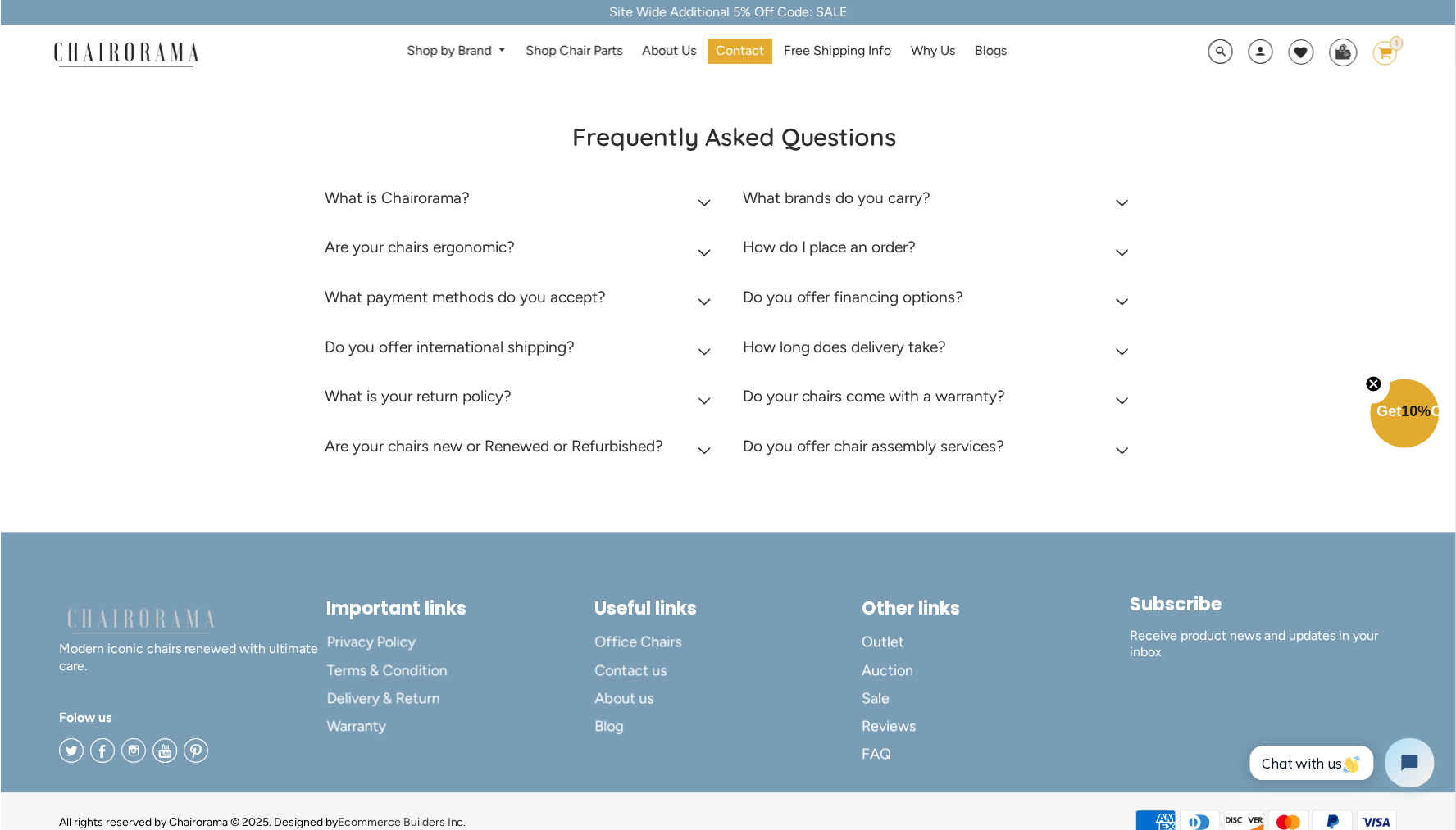
scroll to position [775, 0]
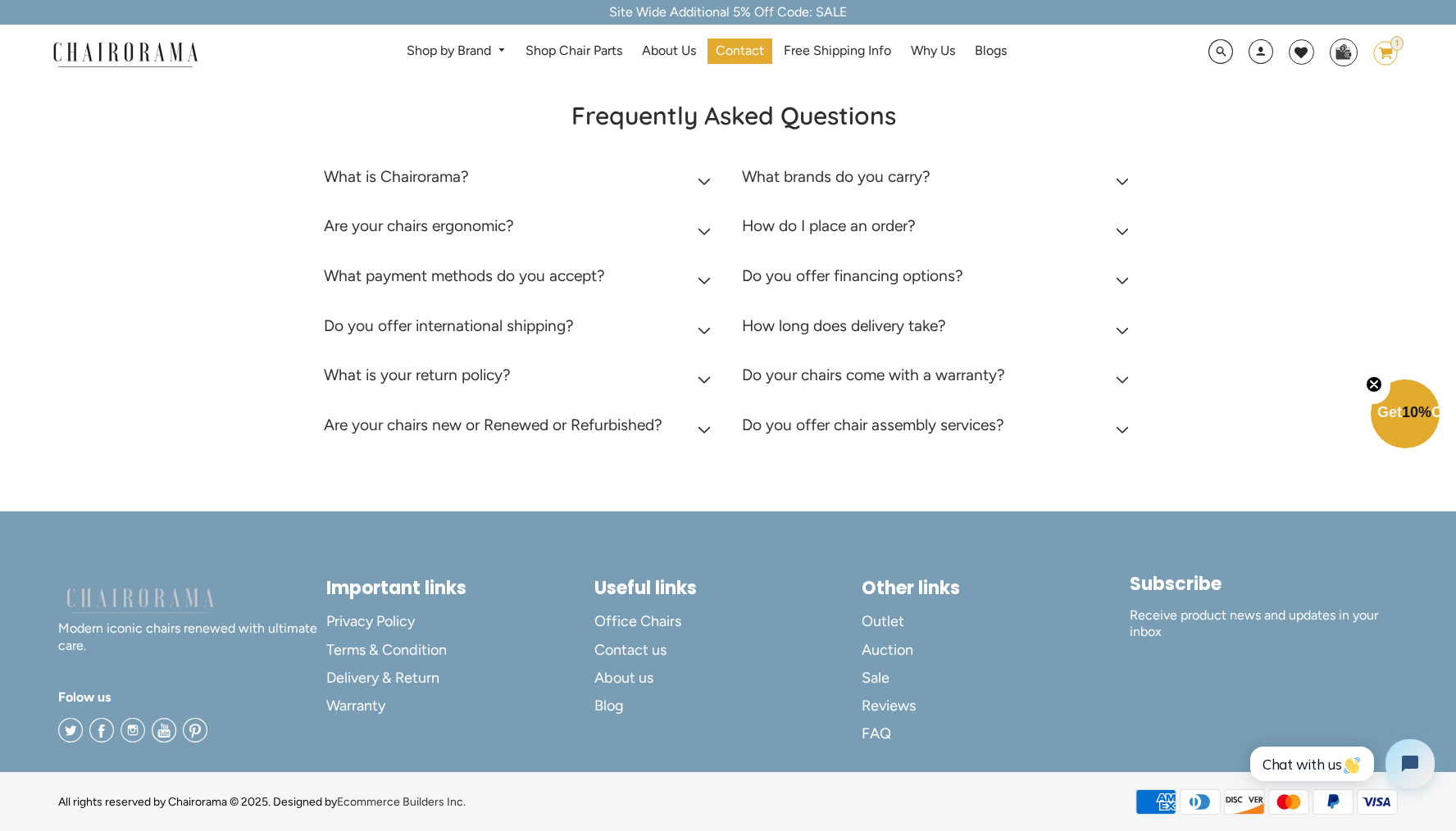
click at [691, 428] on summary "Are your chairs new or Renewed or Refurbished?" at bounding box center [521, 429] width 393 height 50
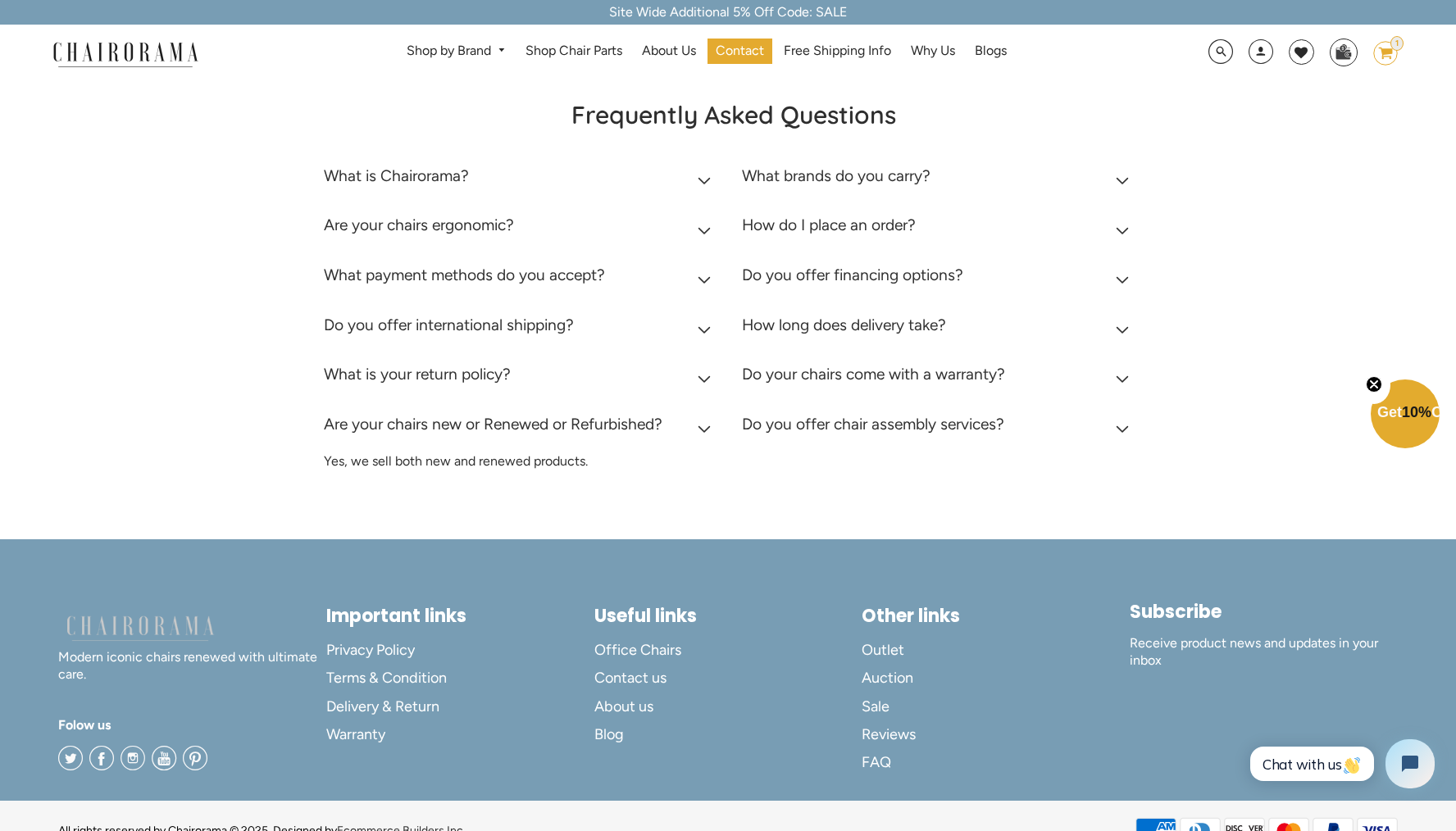
drag, startPoint x: 659, startPoint y: 423, endPoint x: 486, endPoint y: 418, distance: 173.1
click at [486, 418] on h2 "Are your chairs new or Renewed or Refurbished?" at bounding box center [493, 424] width 339 height 19
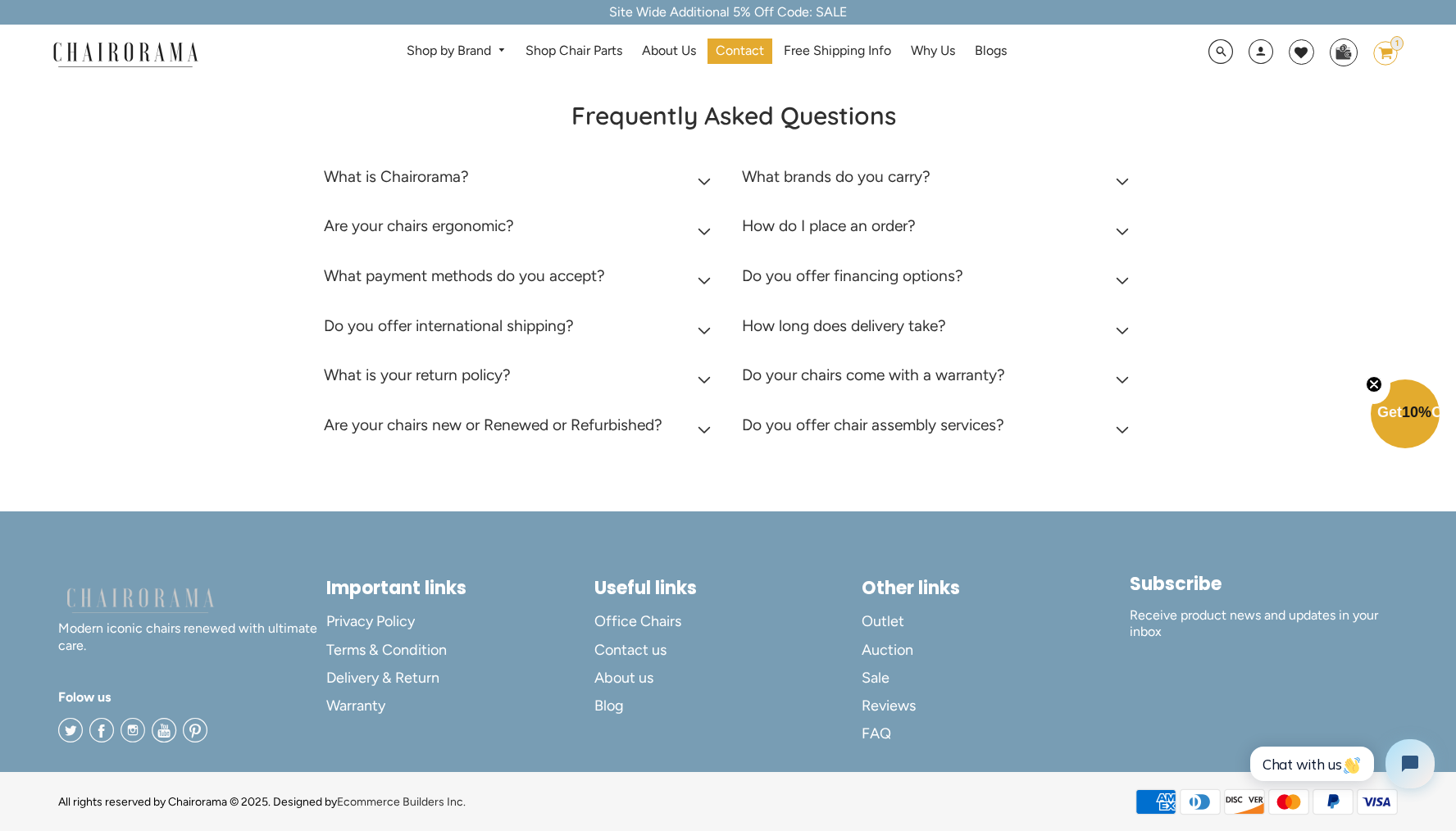
copy h2 "Renewed or Refurbished"
